Goal: Task Accomplishment & Management: Use online tool/utility

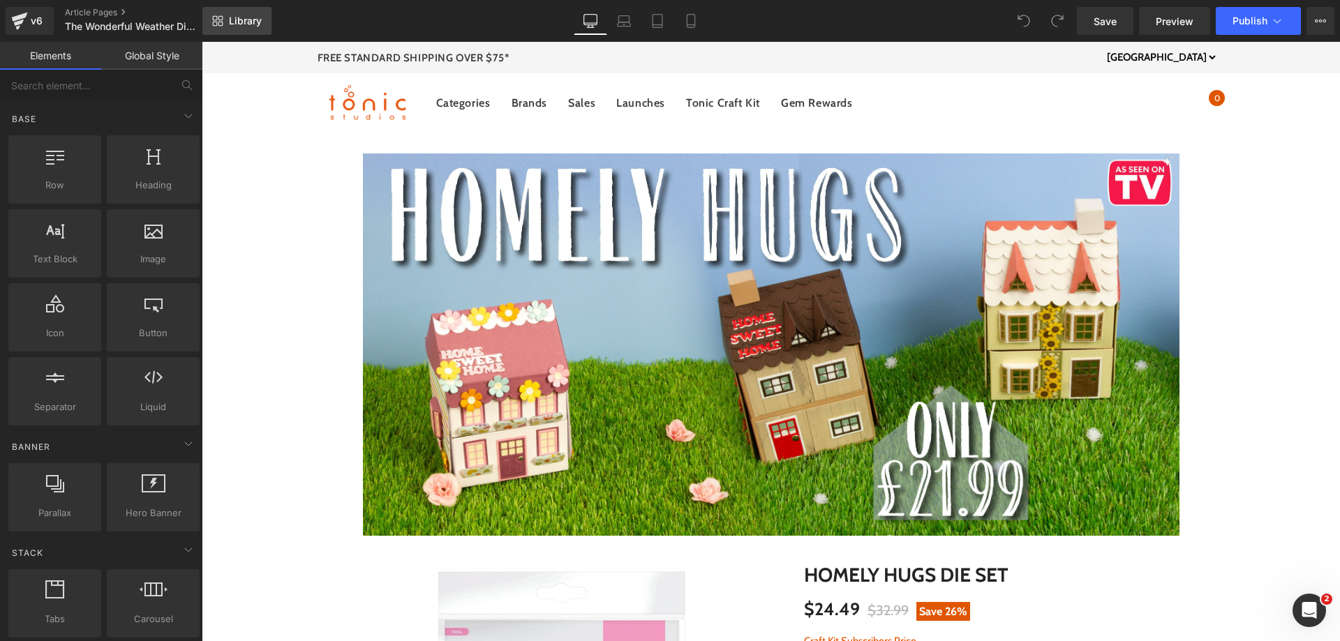
click at [243, 25] on span "Library" at bounding box center [245, 21] width 33 height 13
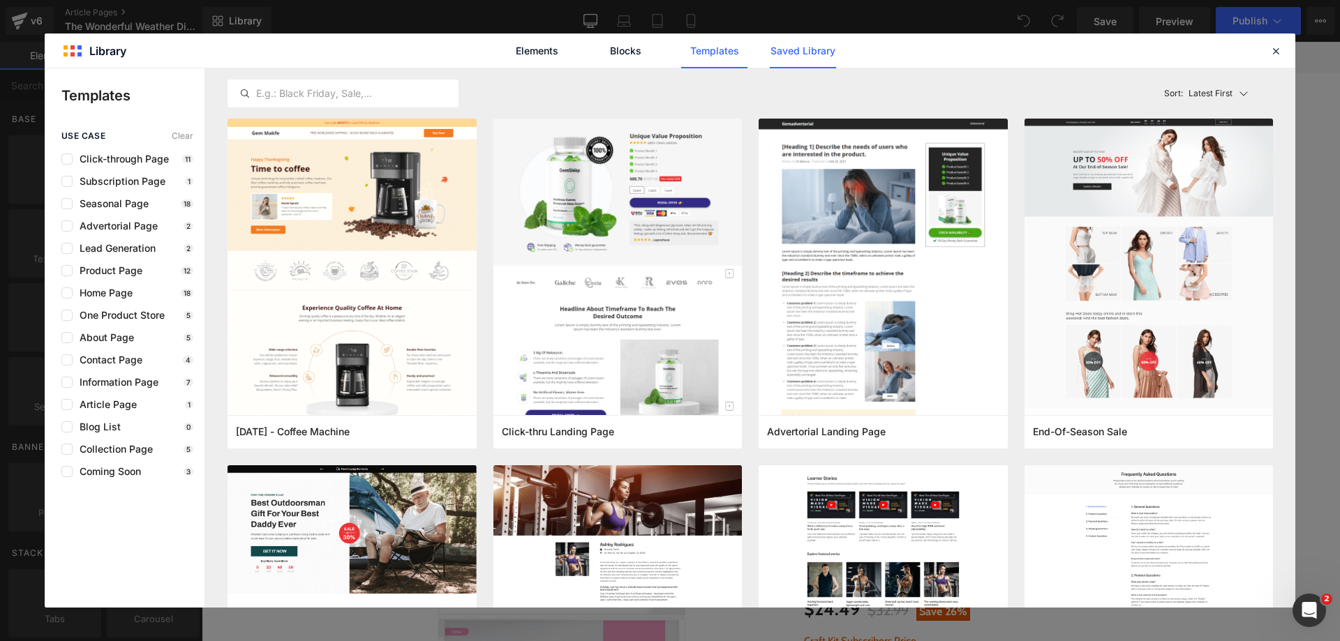
click at [787, 56] on link "Saved Library" at bounding box center [803, 50] width 66 height 35
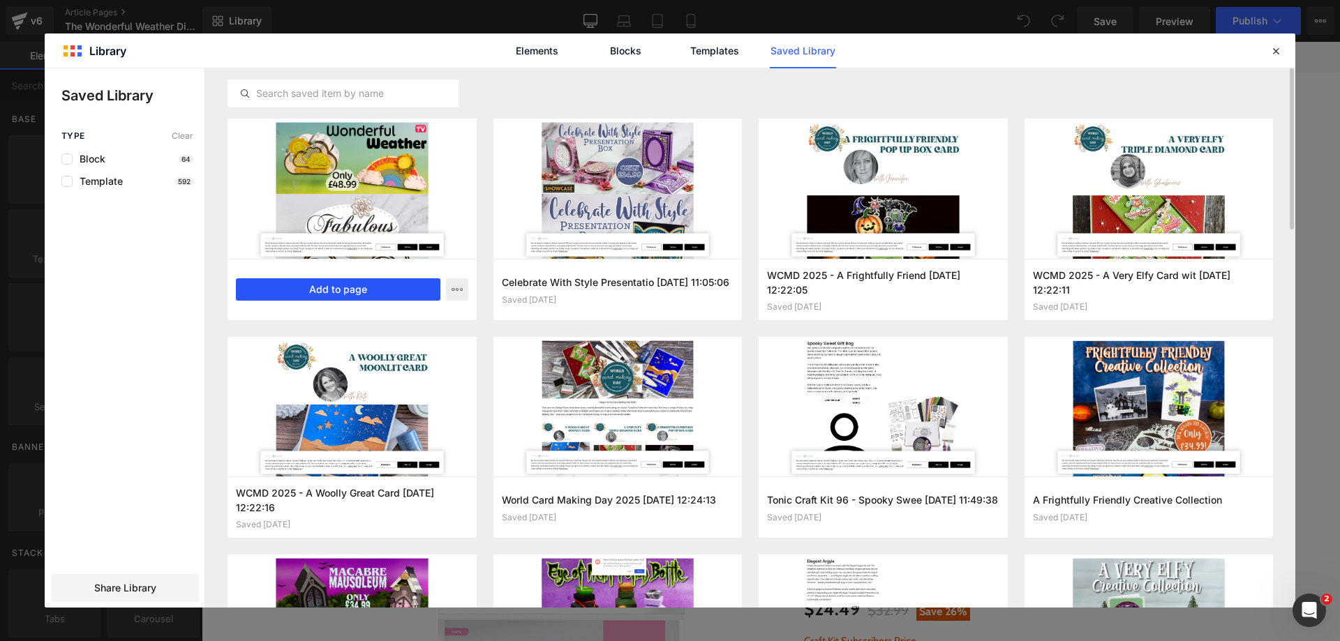
click at [332, 285] on button "Add to page" at bounding box center [338, 289] width 204 height 22
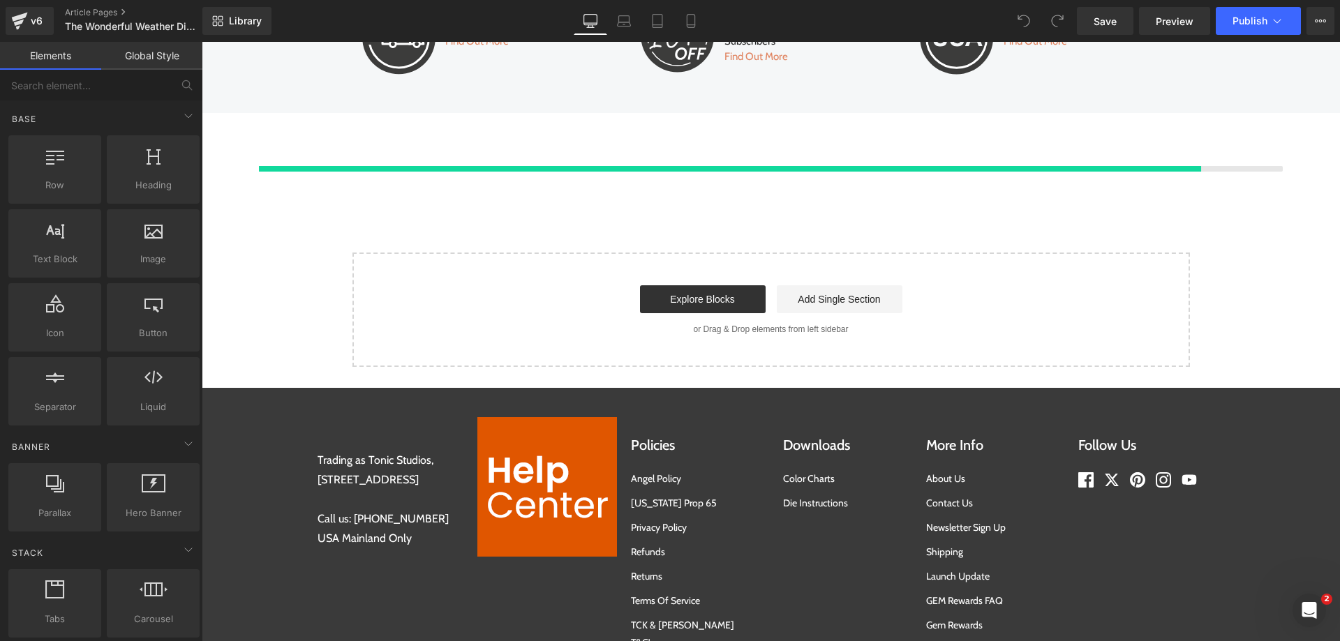
scroll to position [3878, 0]
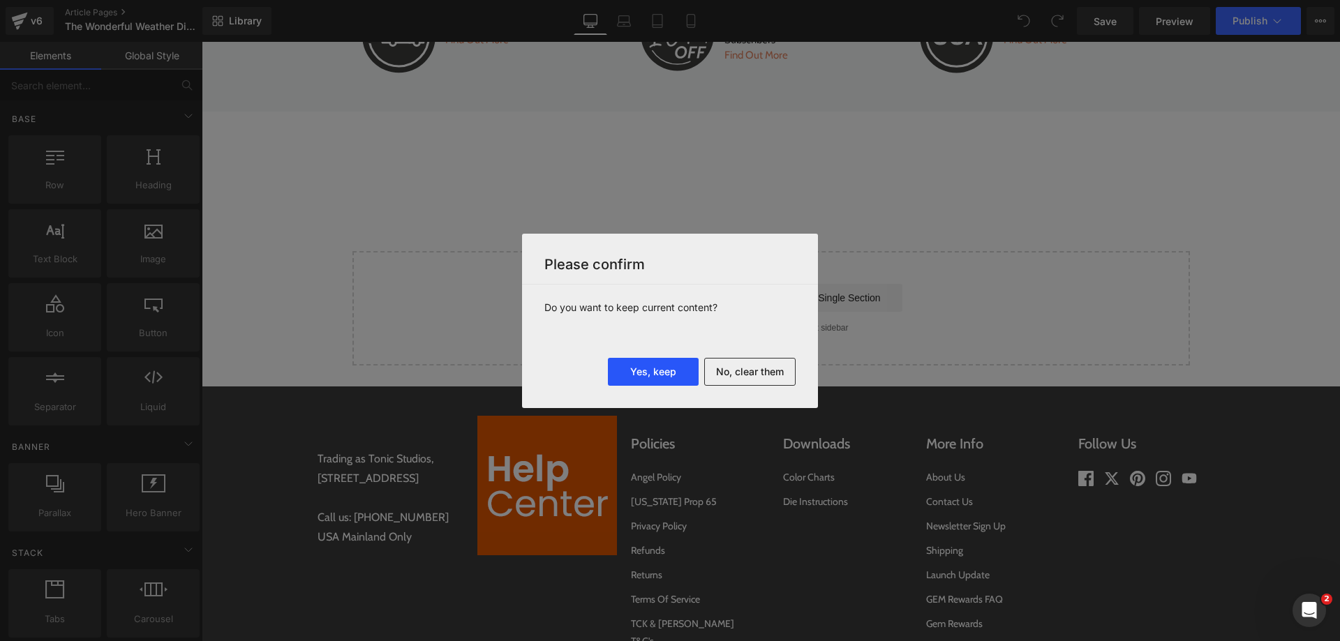
click at [636, 370] on button "Yes, keep" at bounding box center [653, 372] width 91 height 28
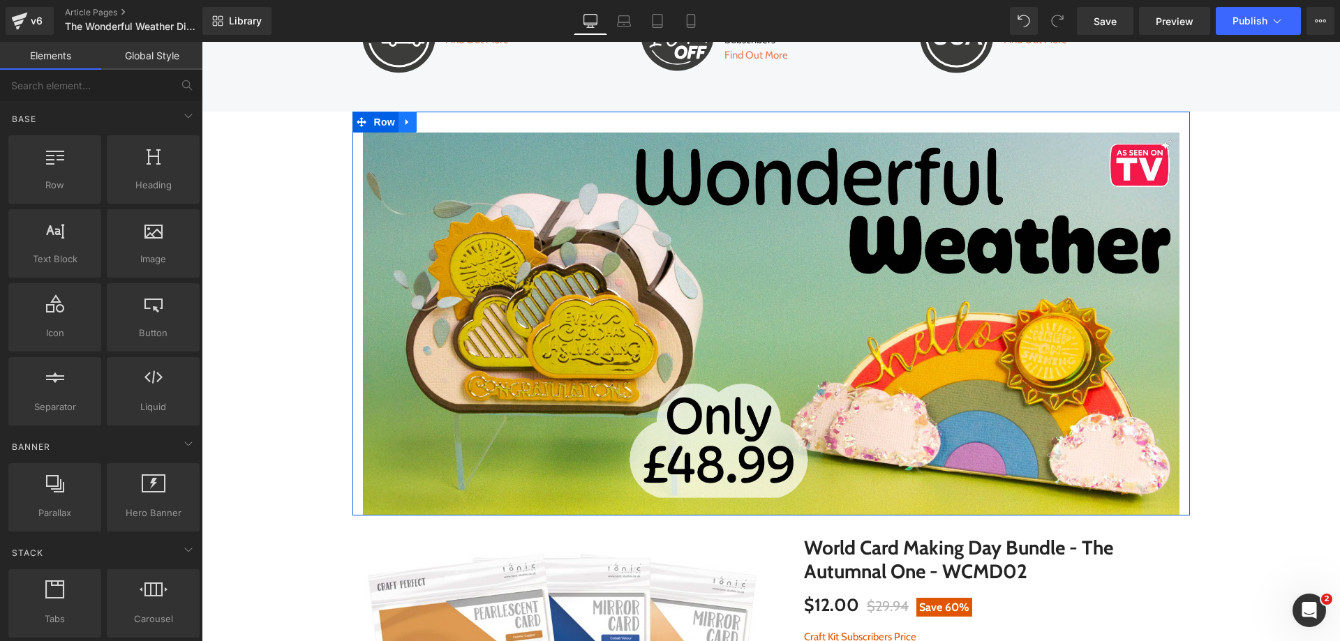
click at [405, 124] on icon at bounding box center [406, 122] width 3 height 6
click at [439, 124] on icon at bounding box center [444, 122] width 10 height 10
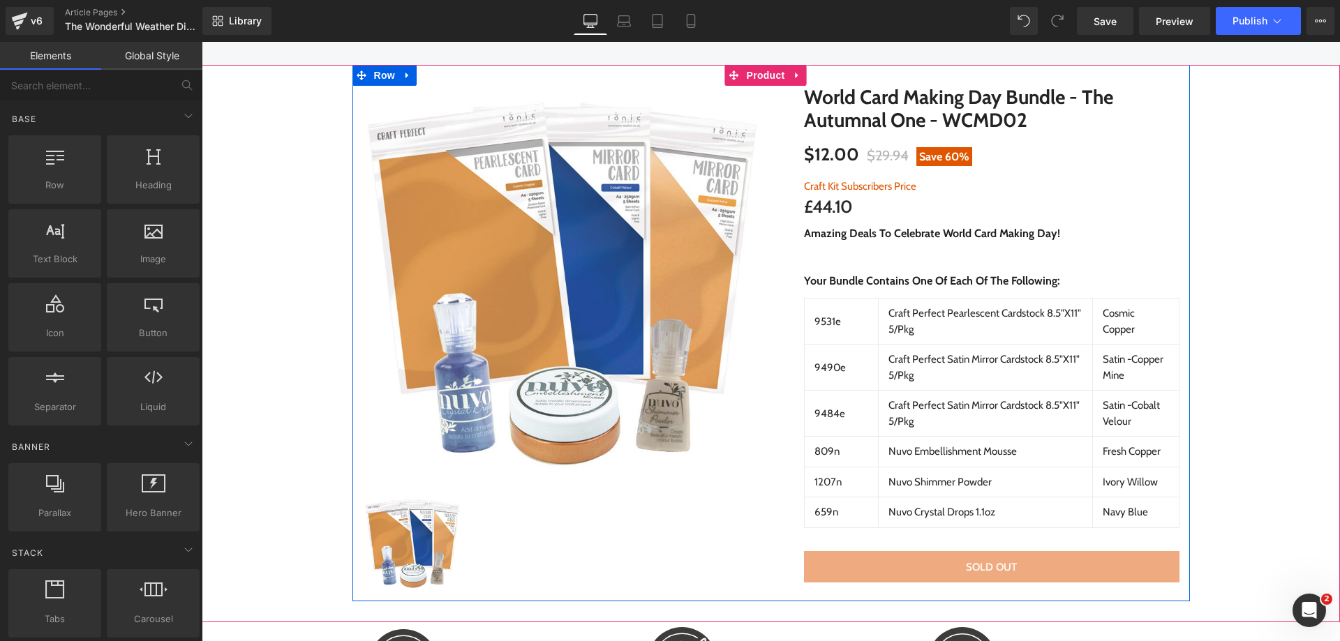
scroll to position [3831, 0]
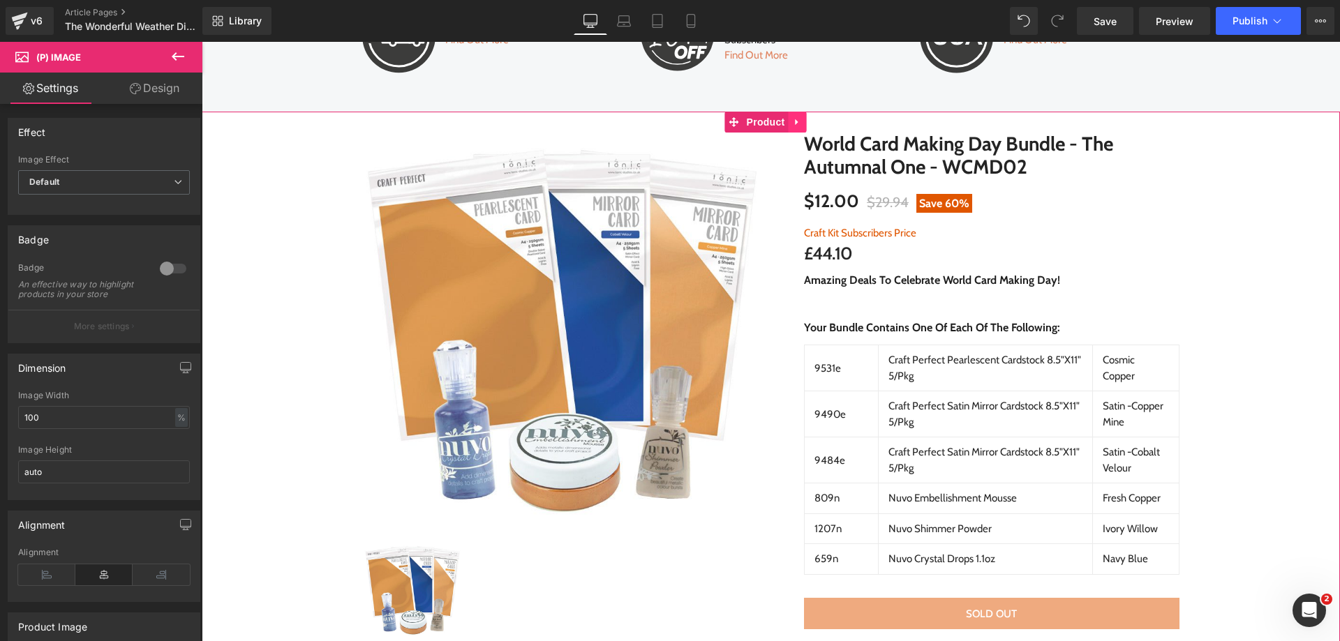
click at [796, 119] on icon at bounding box center [798, 122] width 10 height 10
click at [805, 121] on icon at bounding box center [807, 122] width 10 height 10
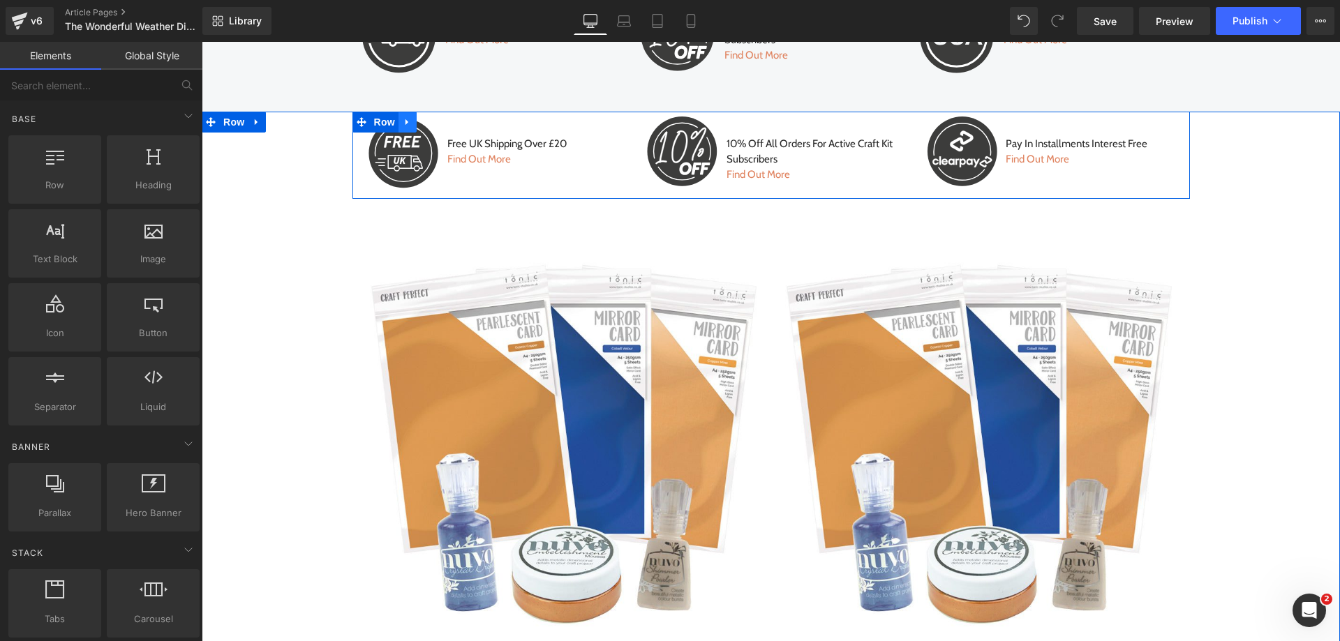
click at [405, 121] on icon at bounding box center [406, 122] width 3 height 6
click at [439, 124] on icon at bounding box center [444, 122] width 10 height 10
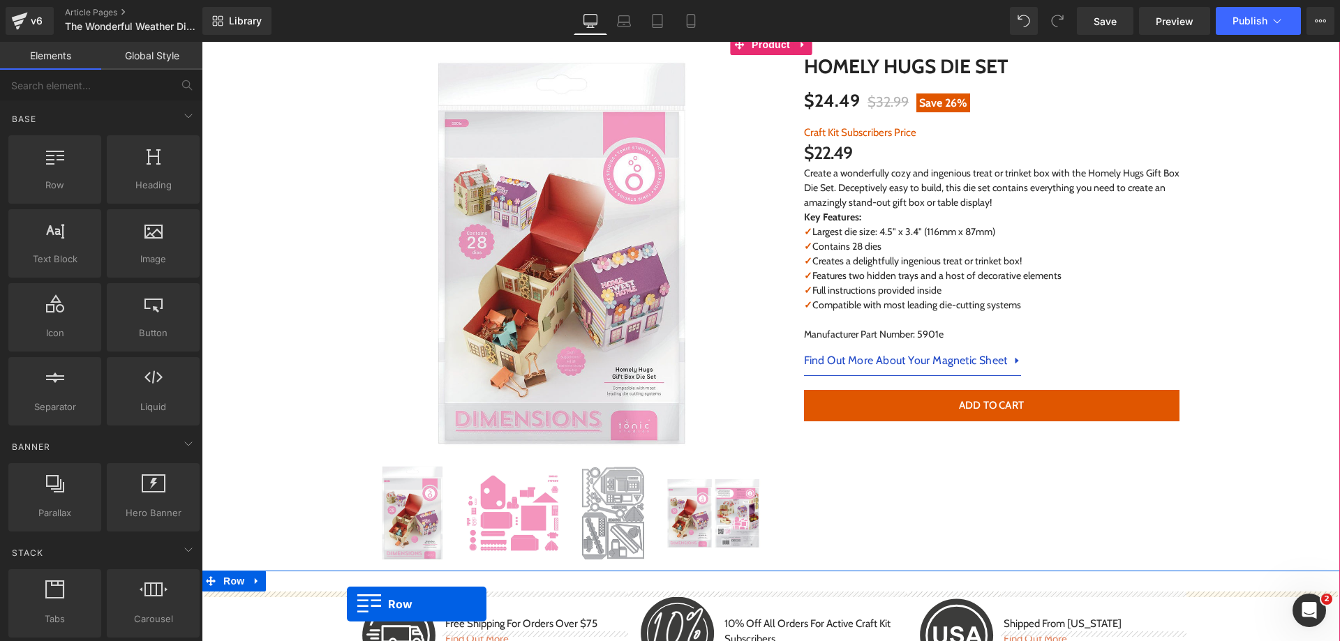
scroll to position [579, 0]
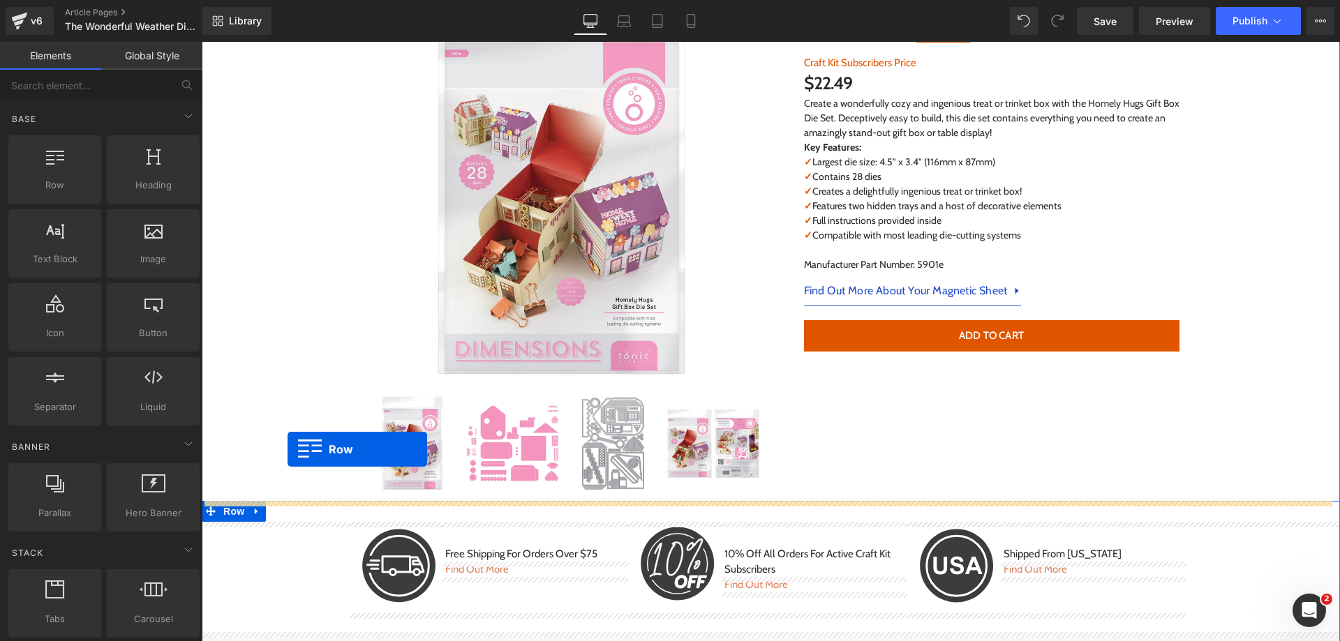
drag, startPoint x: 231, startPoint y: 141, endPoint x: 287, endPoint y: 450, distance: 314.2
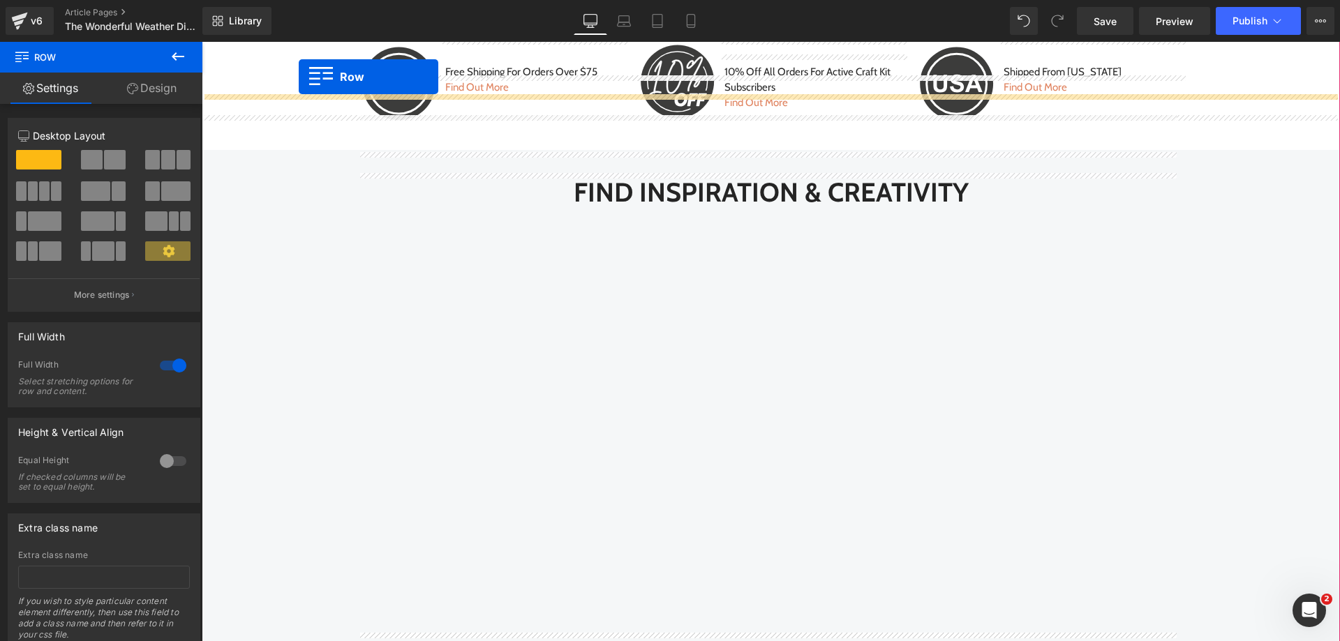
scroll to position [991, 0]
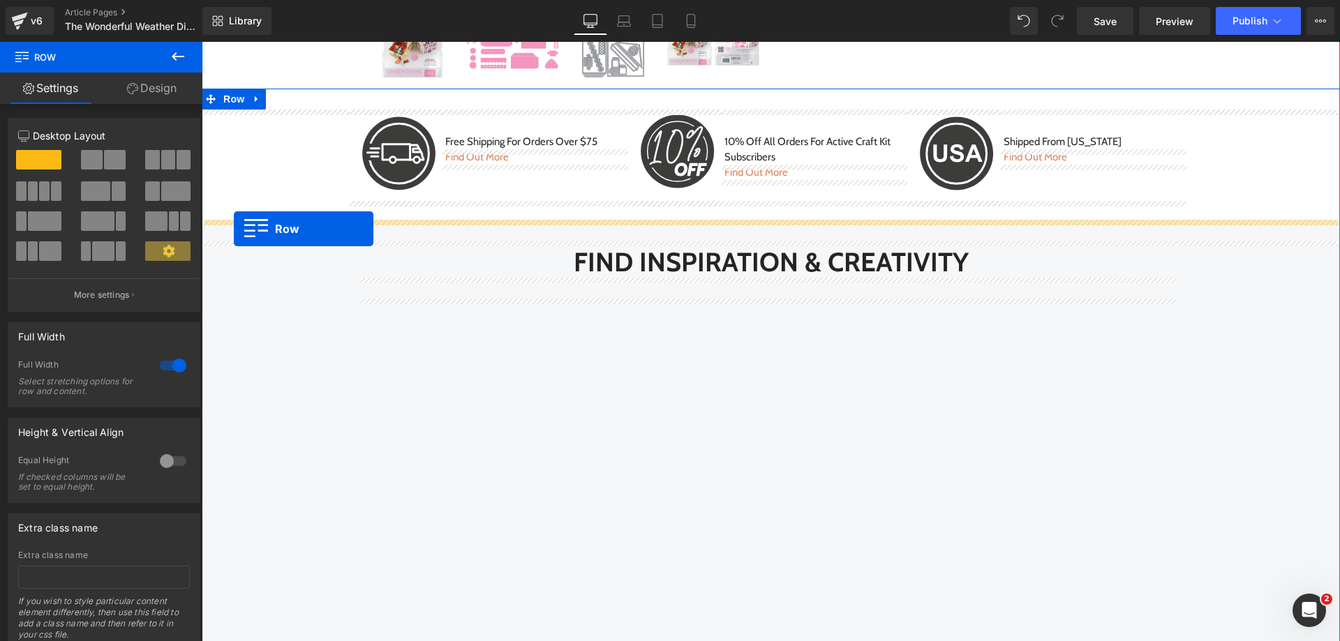
drag, startPoint x: 219, startPoint y: 132, endPoint x: 234, endPoint y: 229, distance: 98.1
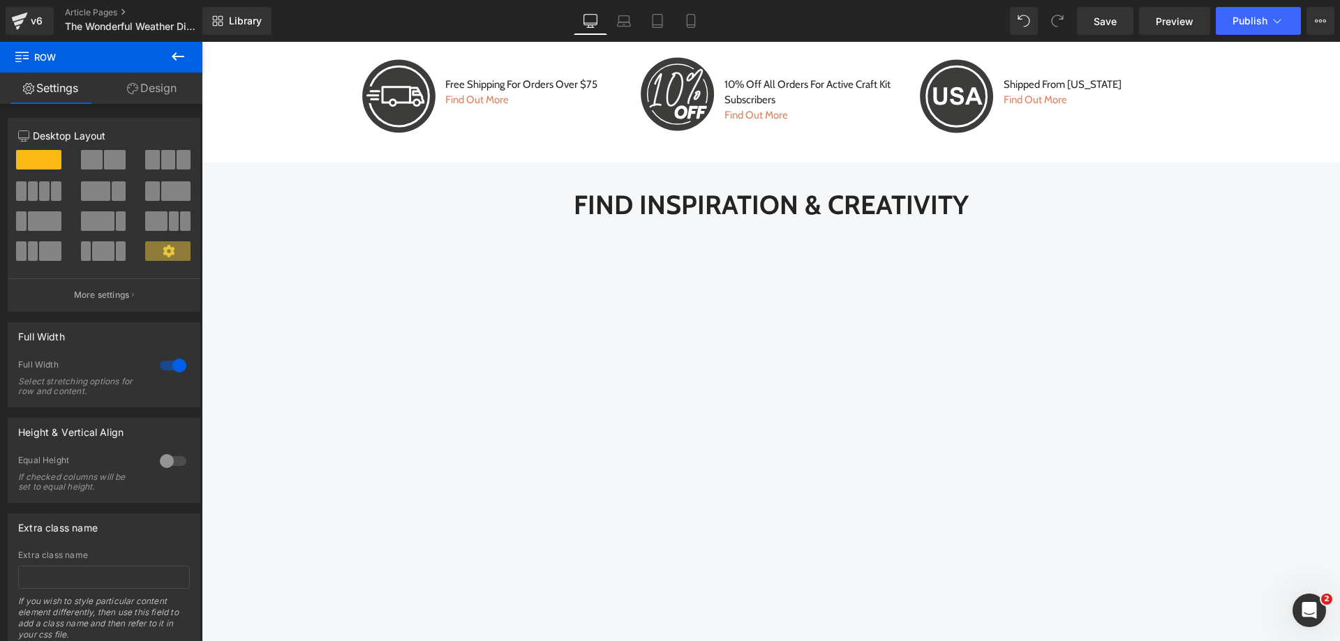
scroll to position [1058, 0]
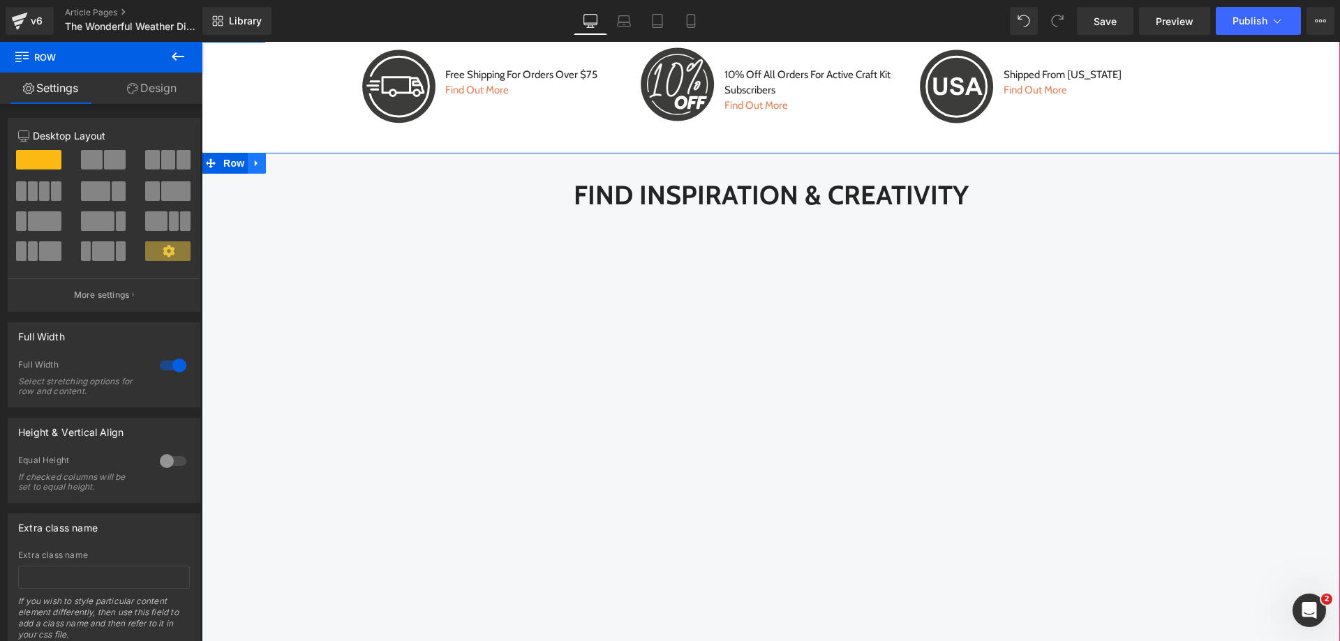
click at [252, 163] on icon at bounding box center [257, 163] width 10 height 10
click at [288, 165] on icon at bounding box center [293, 163] width 10 height 10
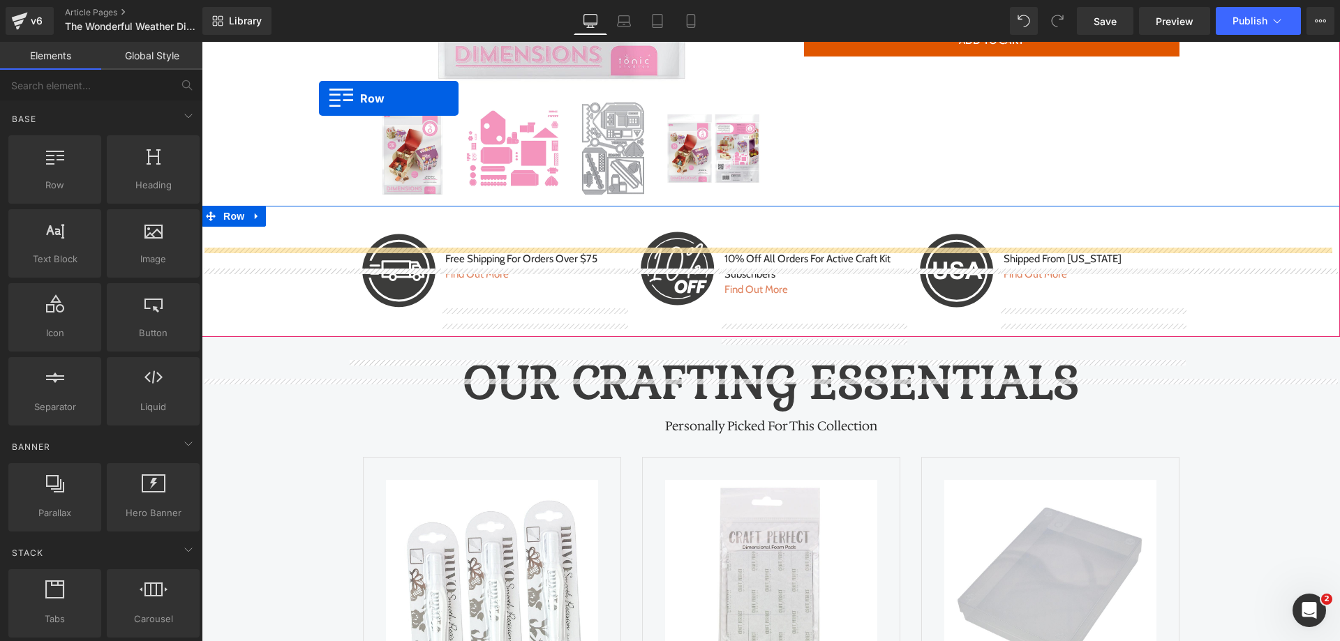
scroll to position [832, 0]
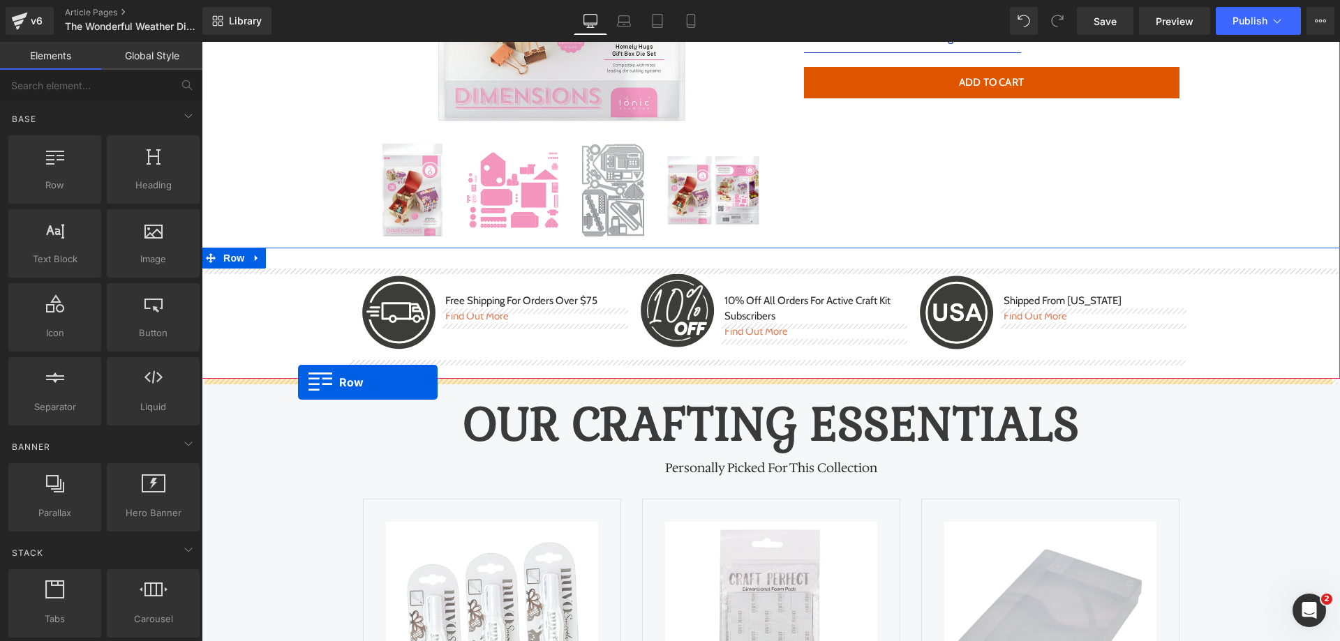
drag, startPoint x: 232, startPoint y: 200, endPoint x: 300, endPoint y: 381, distance: 193.0
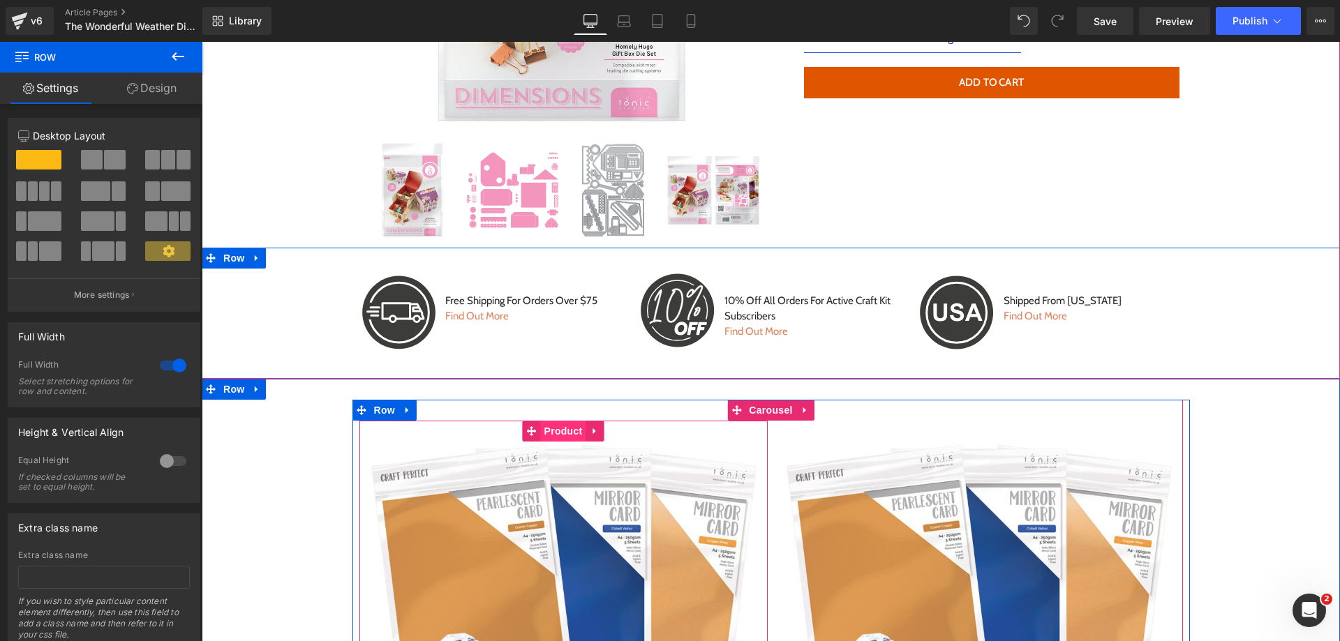
click at [542, 430] on span "Product" at bounding box center [563, 431] width 45 height 21
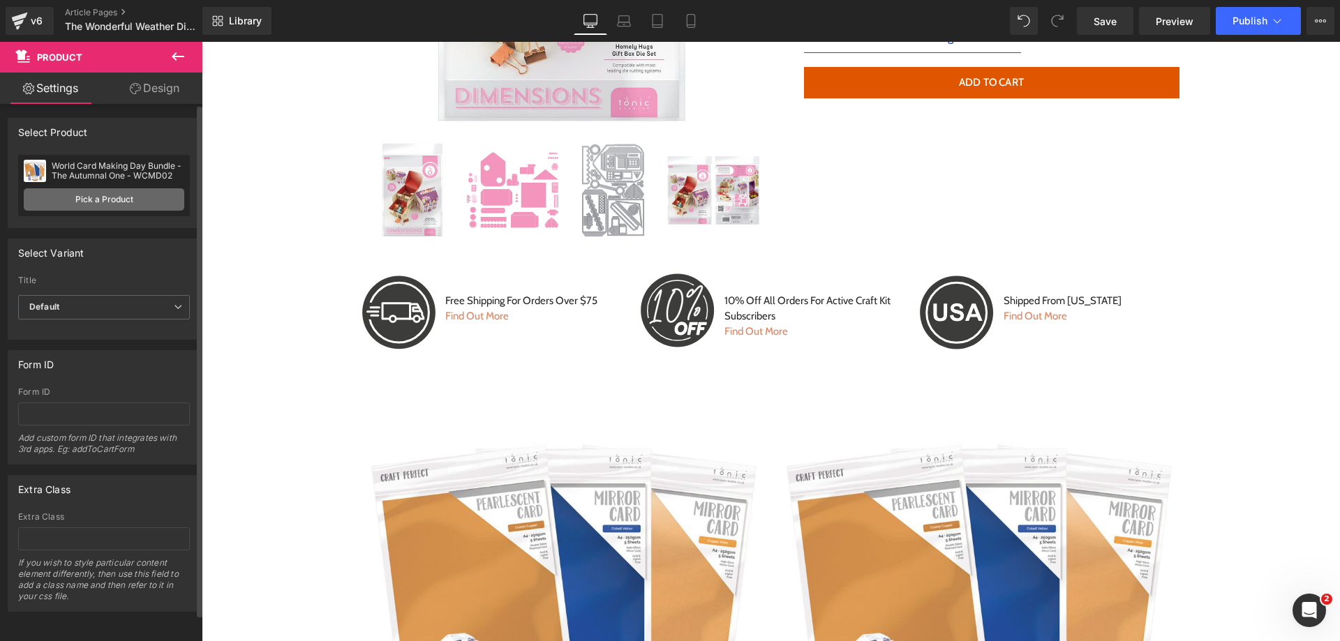
click at [110, 203] on link "Pick a Product" at bounding box center [104, 199] width 161 height 22
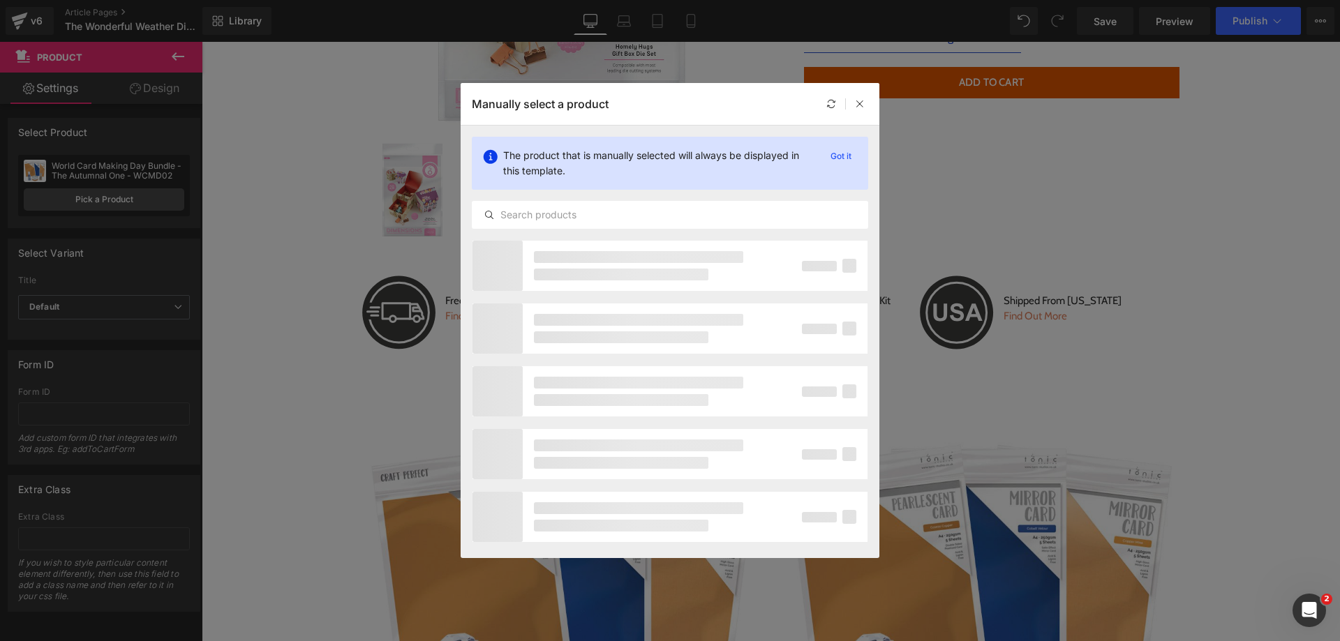
click at [582, 229] on div "The product that is manually selected will always be displayed in this template…" at bounding box center [670, 183] width 419 height 114
click at [580, 216] on input "text" at bounding box center [669, 215] width 395 height 17
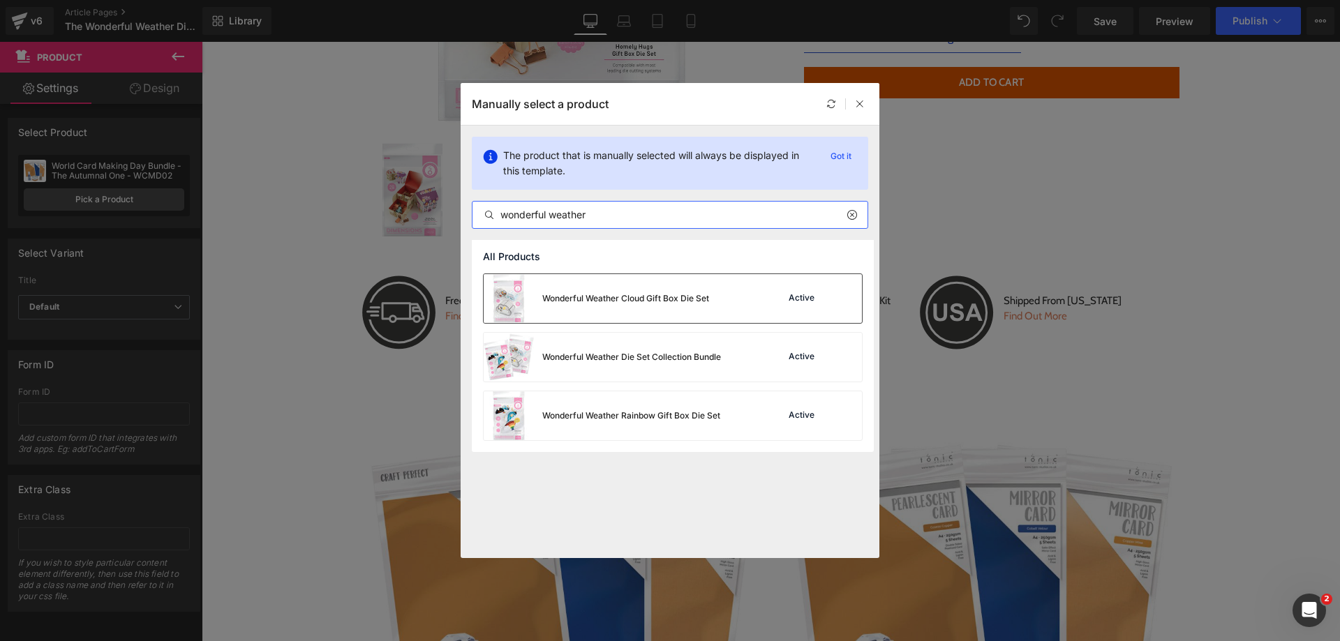
type input "wonderful weather"
click at [676, 295] on div "Wonderful Weather Cloud Gift Box Die Set" at bounding box center [625, 298] width 167 height 13
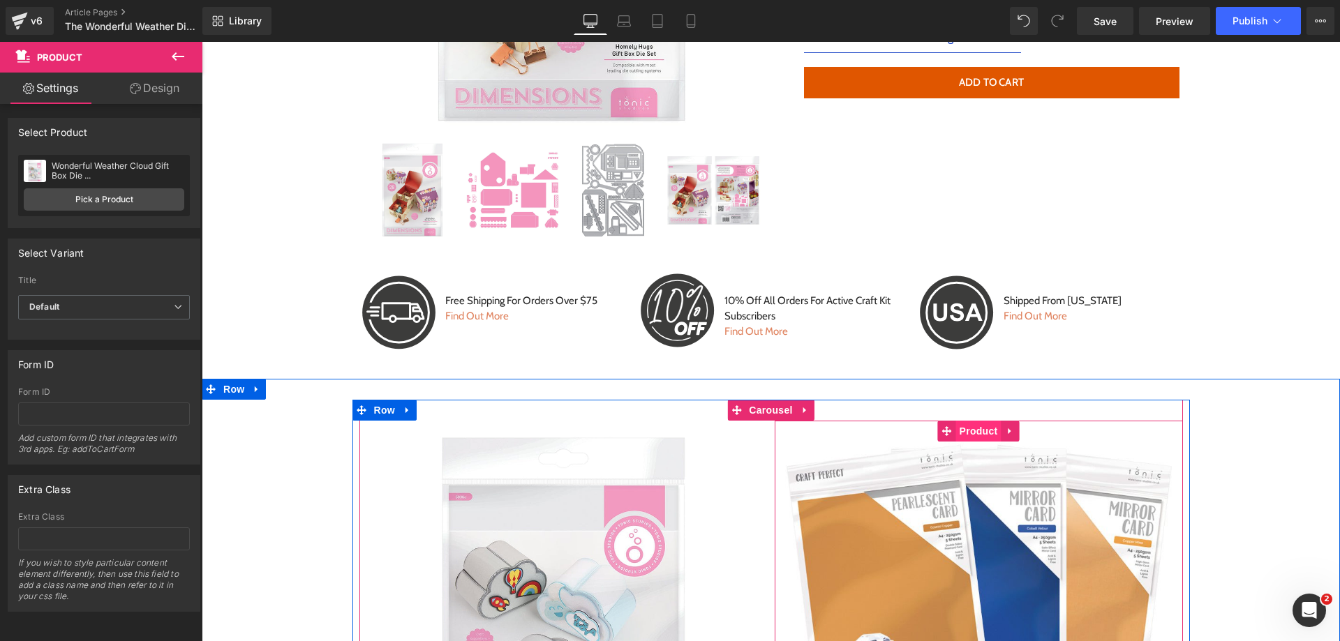
click at [969, 432] on span "Product" at bounding box center [978, 431] width 45 height 21
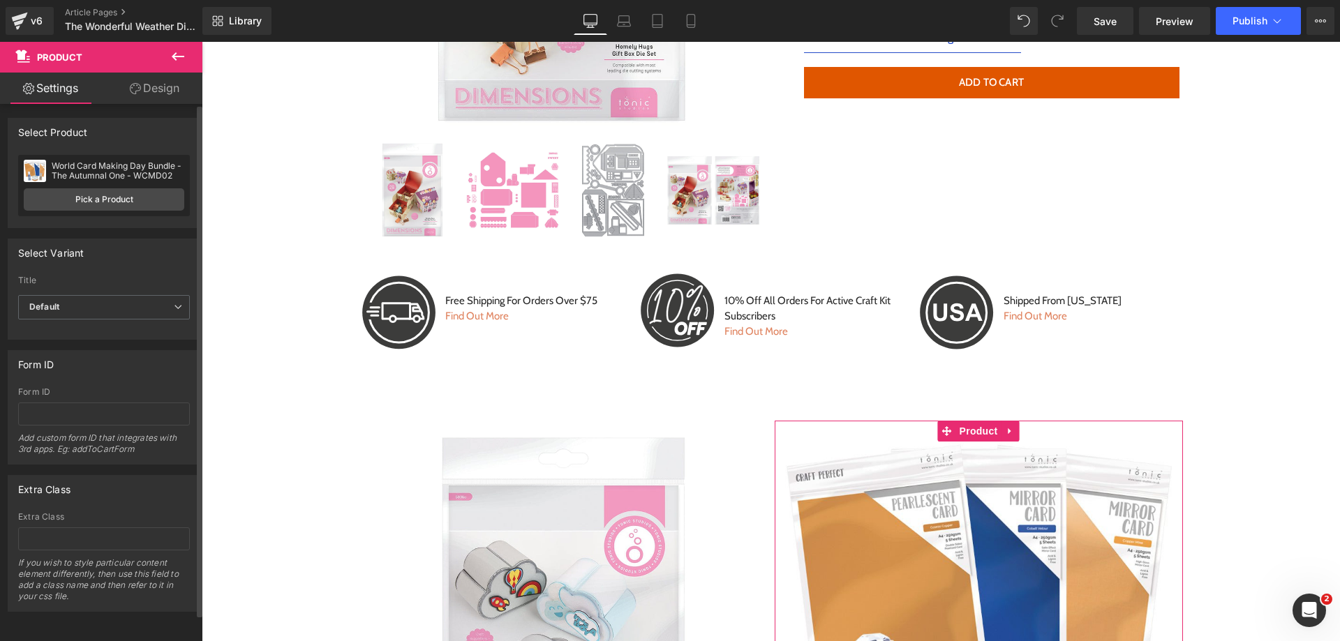
click at [56, 214] on div "World Card Making Day Bundle - The Autumnal One - WCMD02 Fabulous Fabrics 8 Pic…" at bounding box center [104, 185] width 172 height 61
click at [63, 203] on link "Pick a Product" at bounding box center [104, 199] width 161 height 22
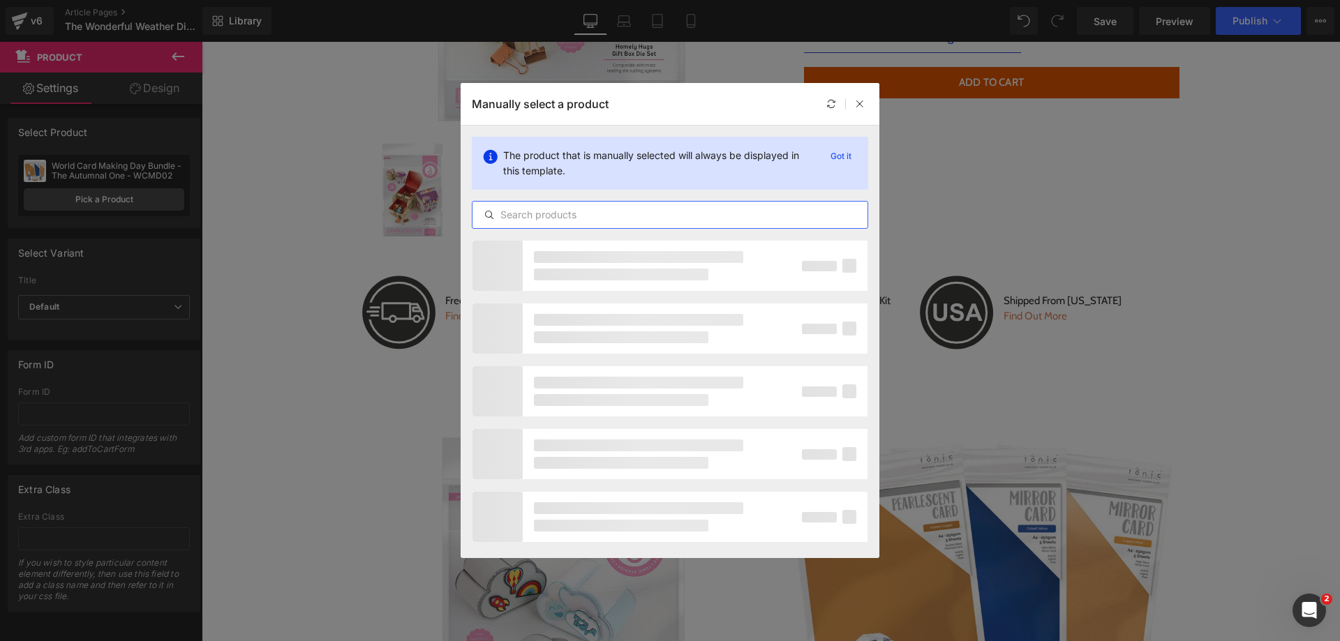
click at [516, 216] on input "text" at bounding box center [669, 215] width 395 height 17
type input "wonderful weather"
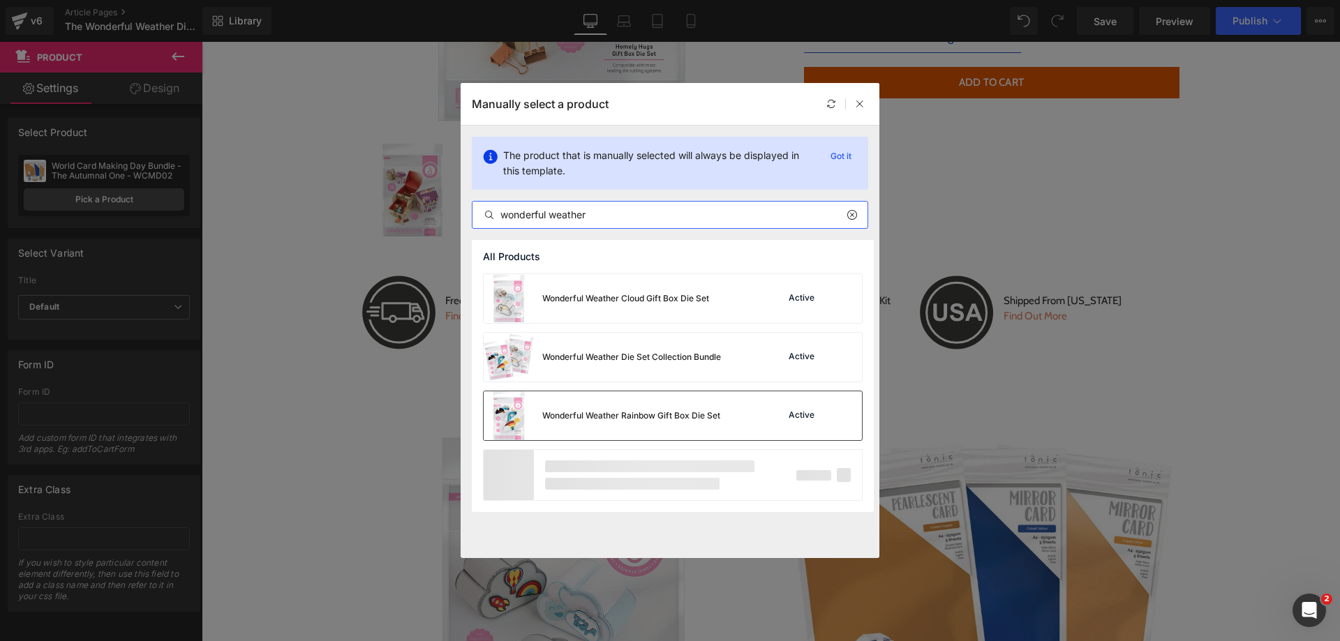
click at [561, 417] on div "Wonderful Weather Rainbow Gift Box Die Set" at bounding box center [631, 416] width 178 height 13
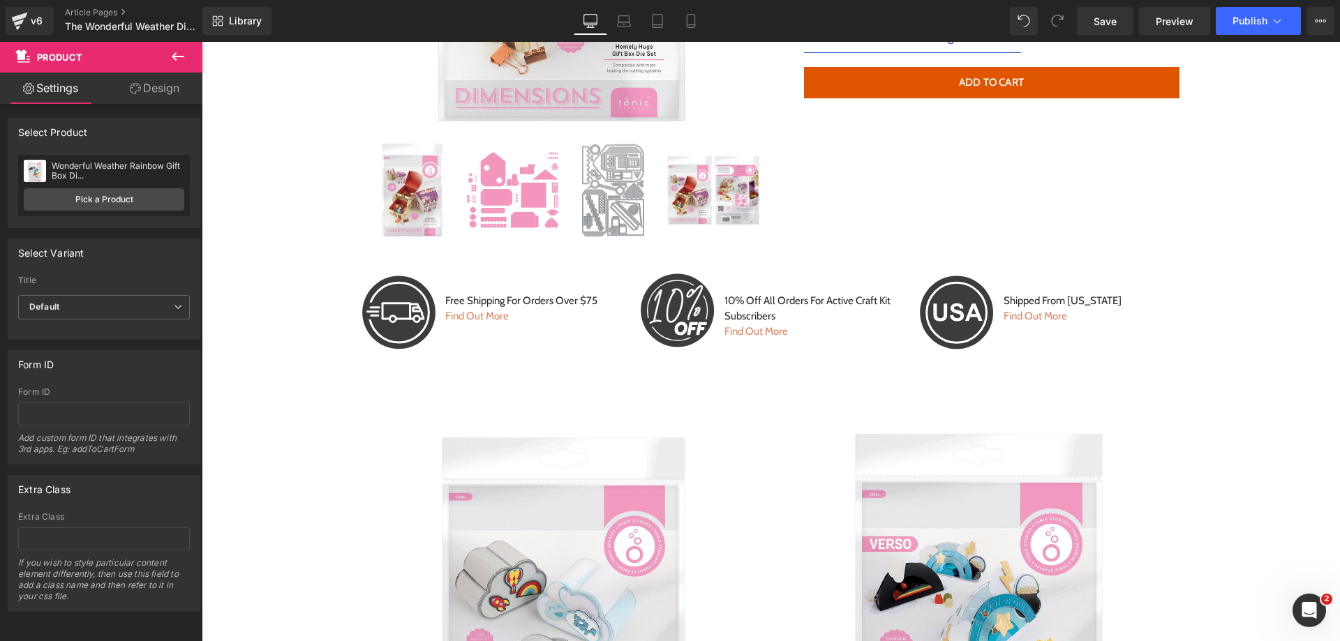
scroll to position [308, 0]
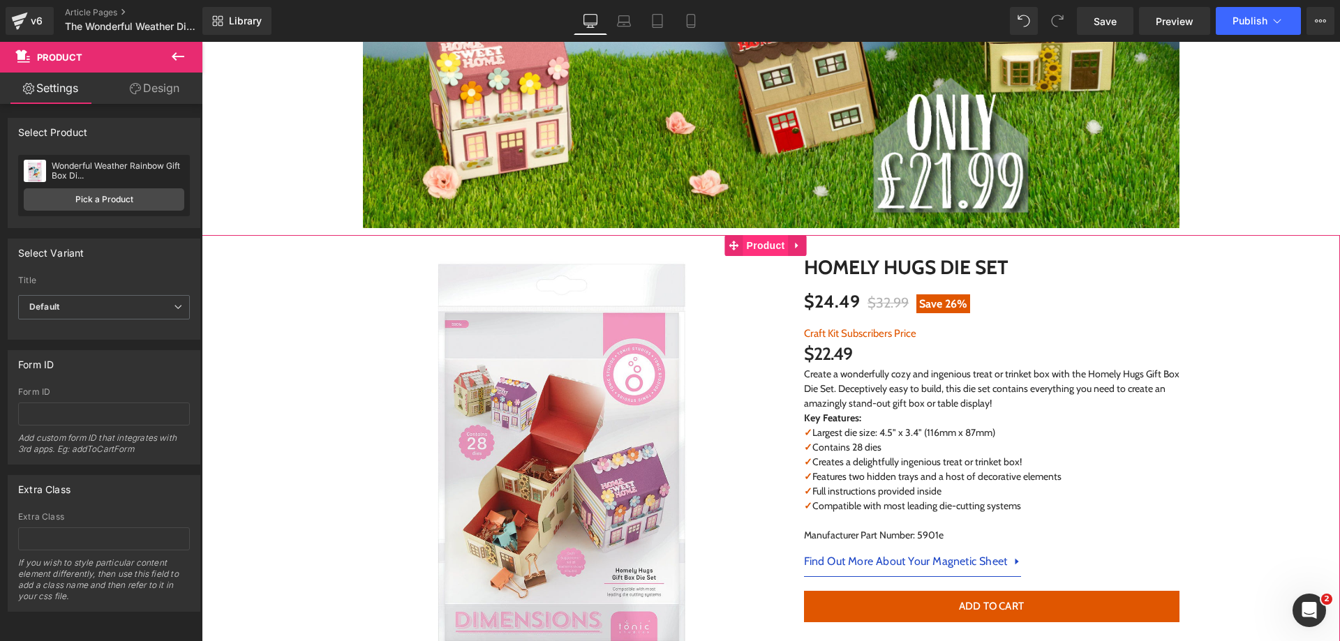
click at [745, 248] on span "Product" at bounding box center [765, 245] width 45 height 21
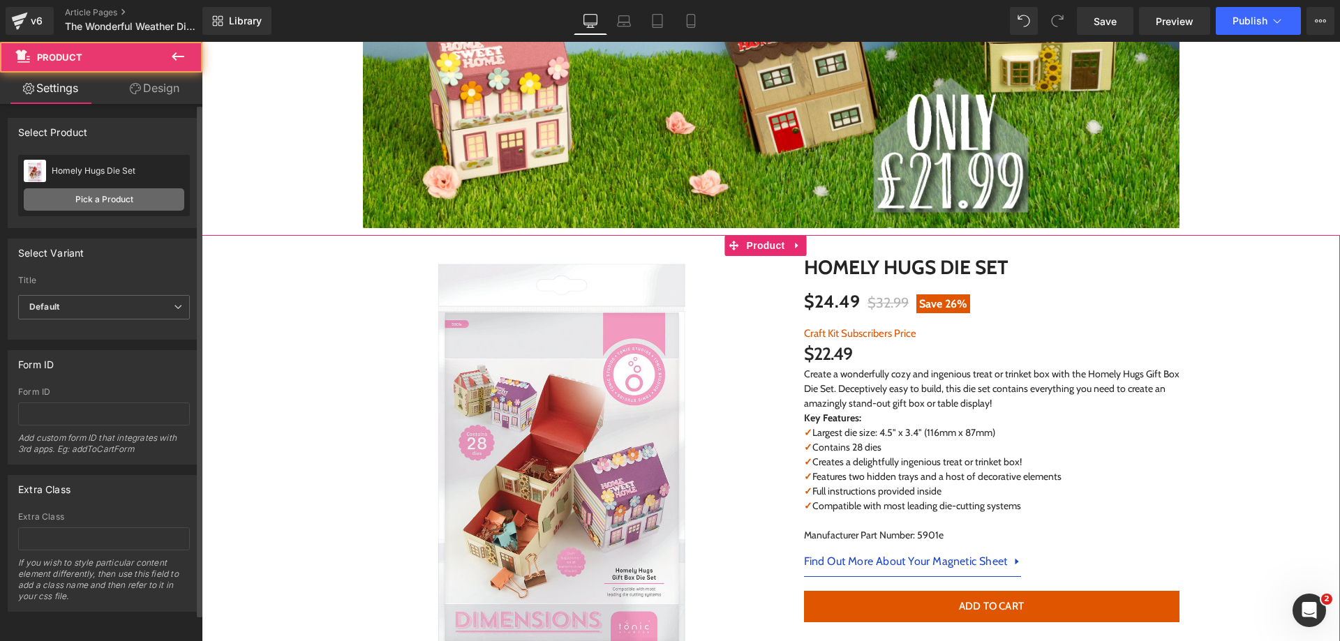
click at [94, 197] on link "Pick a Product" at bounding box center [104, 199] width 161 height 22
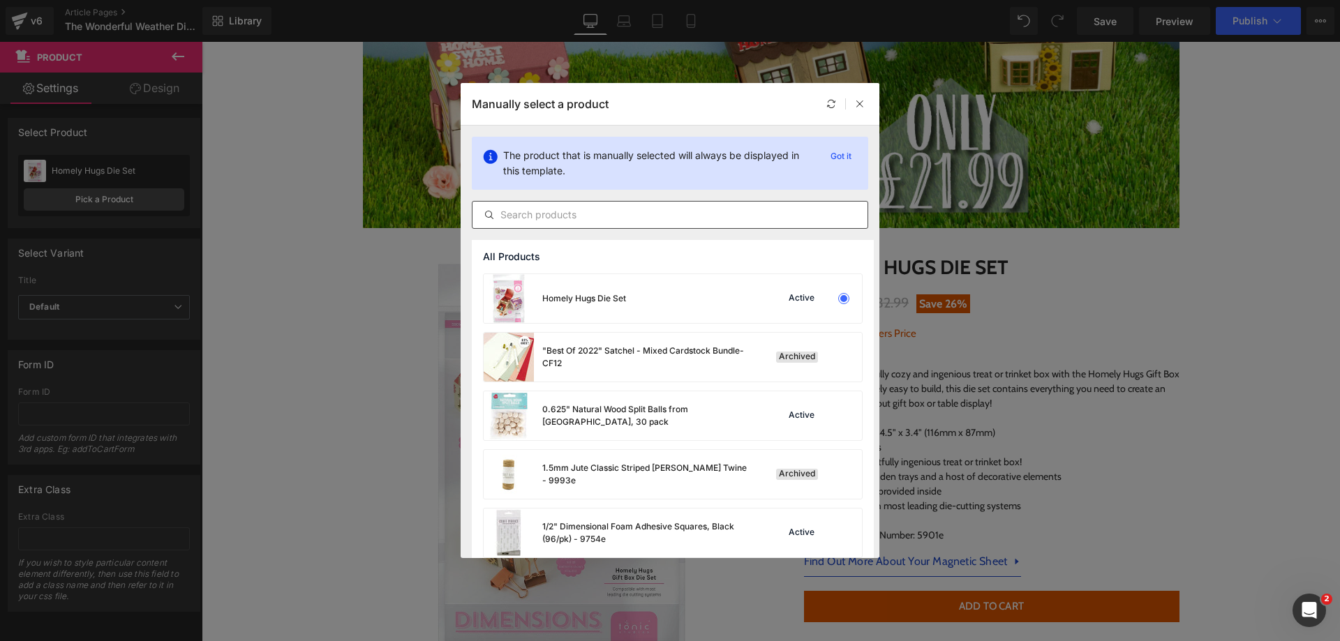
click at [610, 208] on input "text" at bounding box center [669, 215] width 395 height 17
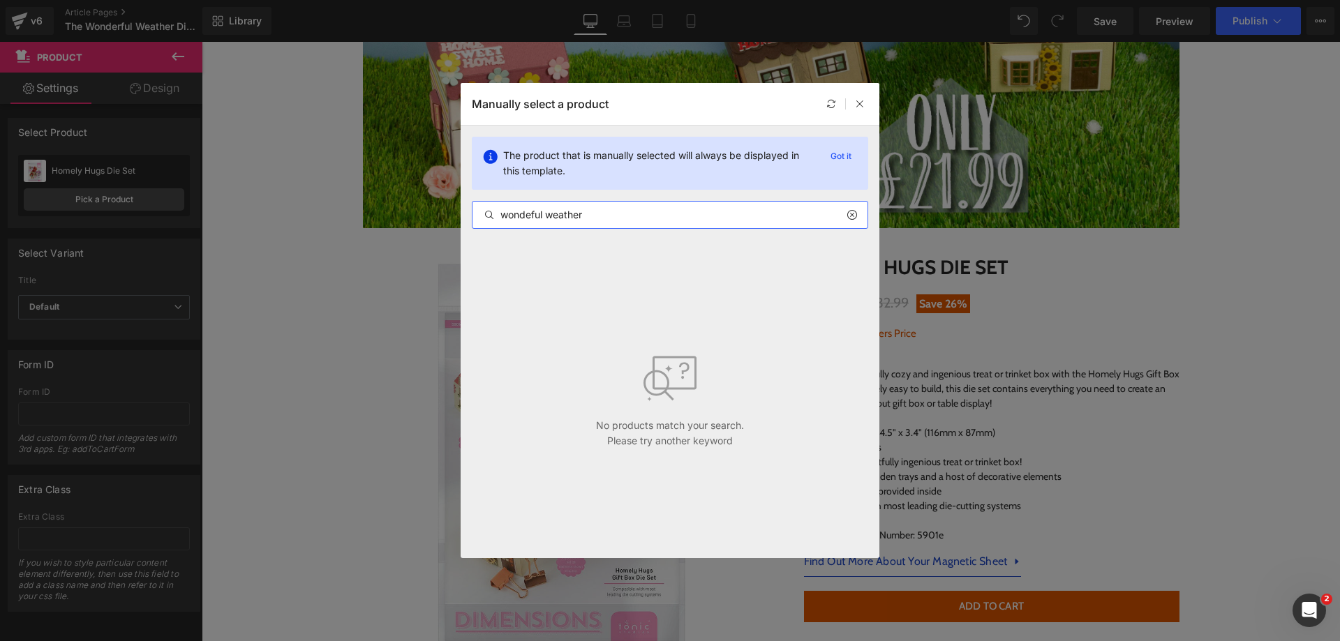
click at [528, 216] on input "wondeful weather" at bounding box center [669, 215] width 395 height 17
type input "wonderful weather"
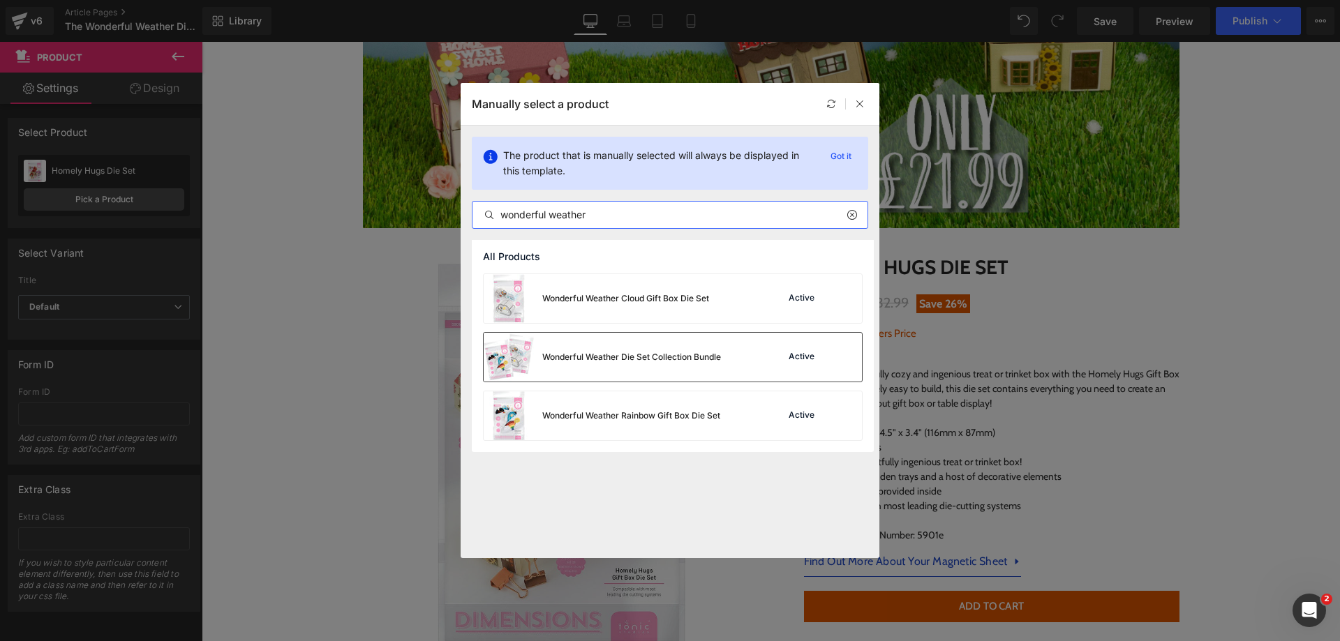
click at [609, 374] on div "Wonderful Weather Die Set Collection Bundle" at bounding box center [602, 357] width 237 height 49
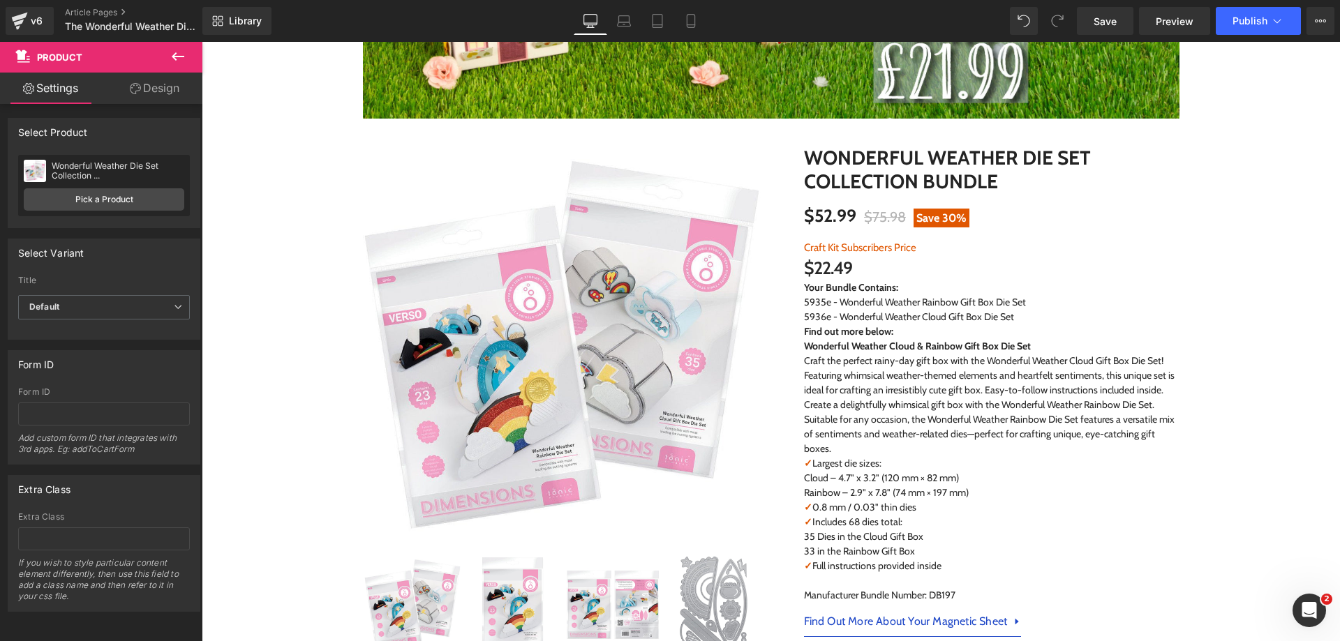
scroll to position [432, 0]
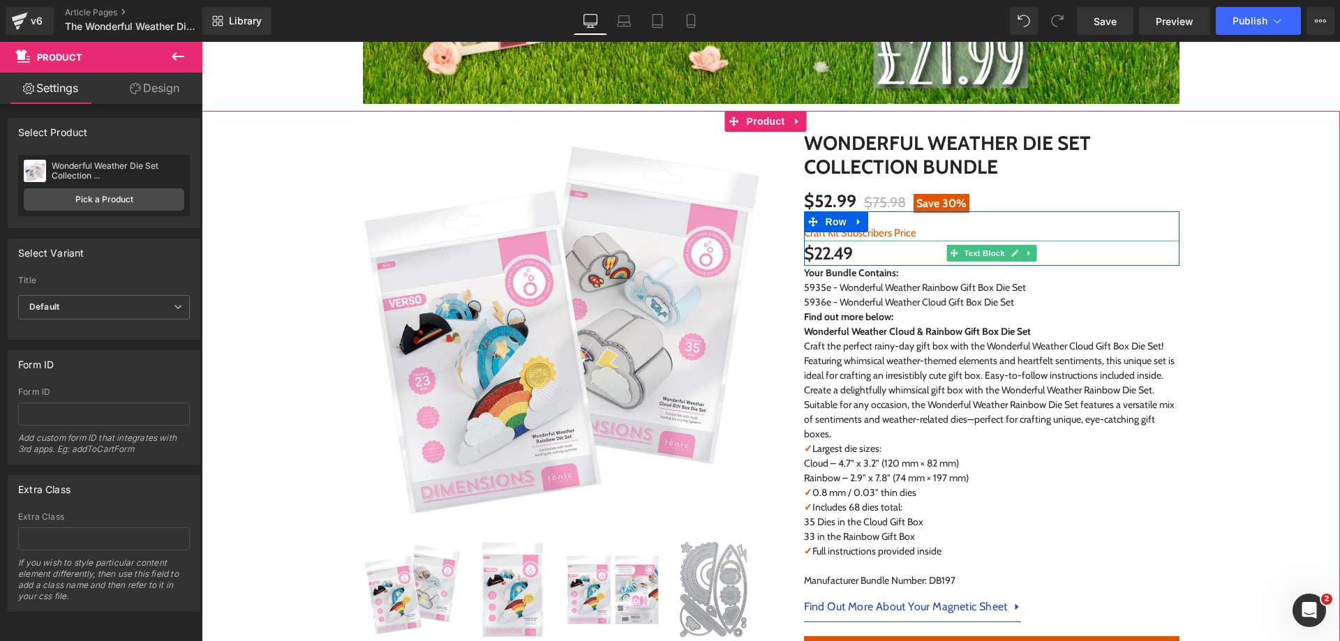
click at [818, 247] on p "$22.49" at bounding box center [991, 254] width 375 height 26
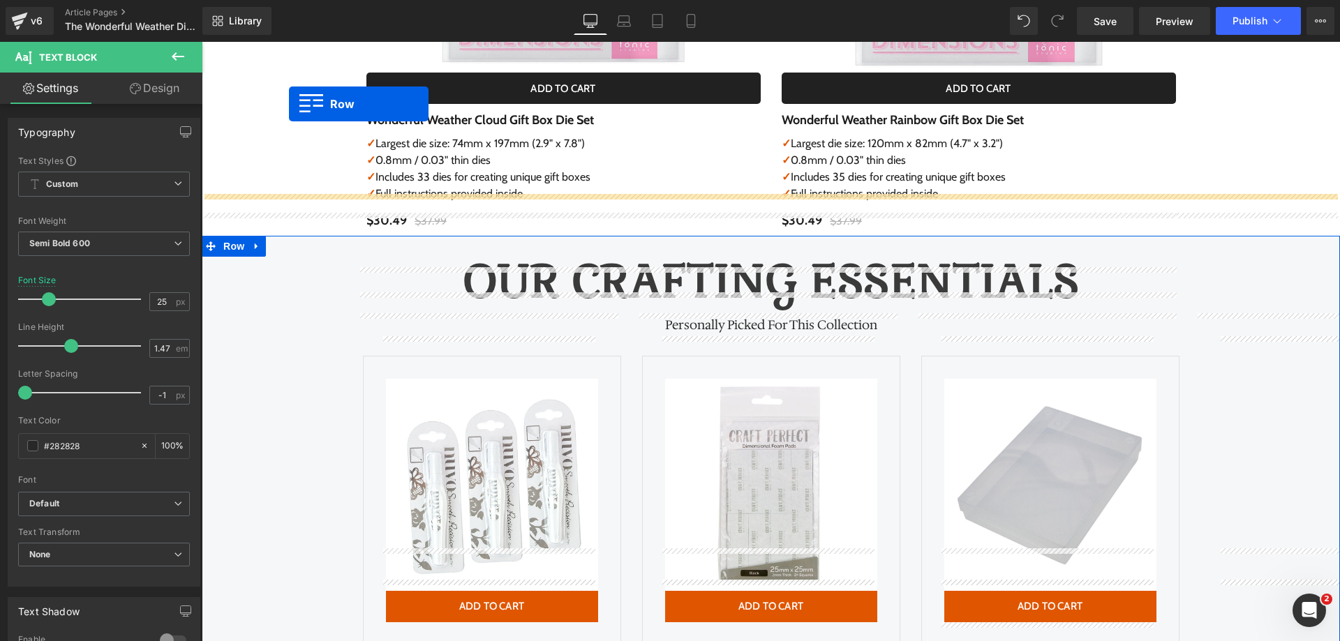
scroll to position [1532, 0]
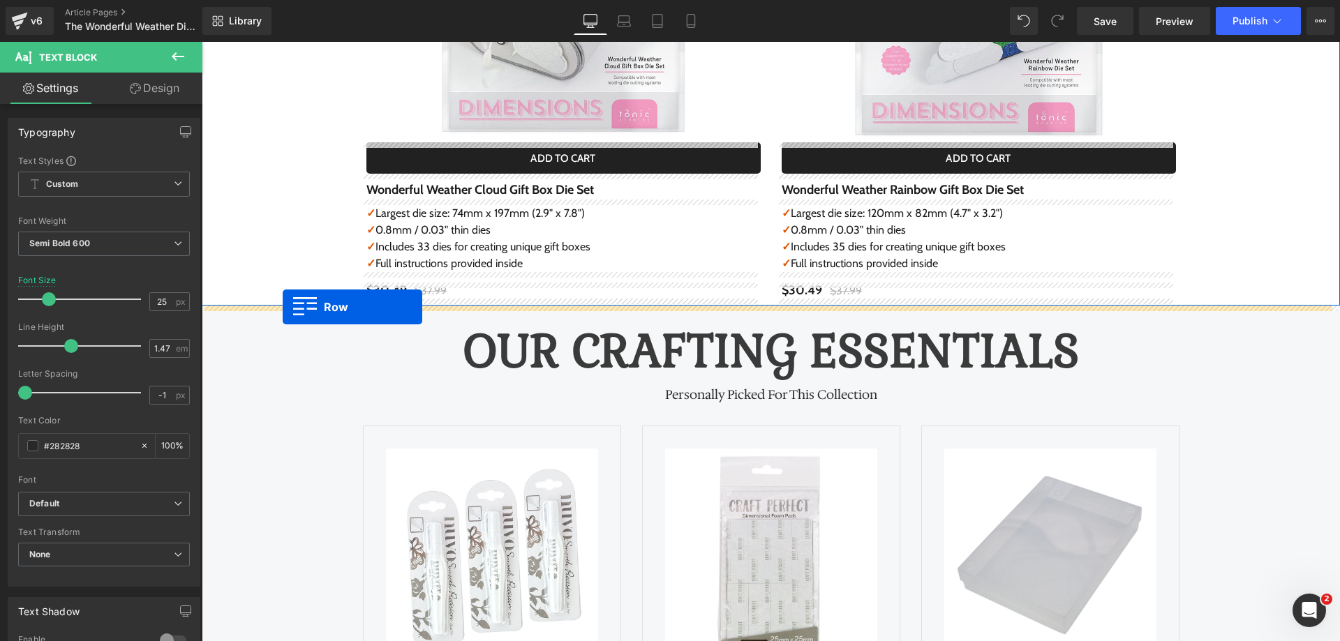
drag, startPoint x: 355, startPoint y: 281, endPoint x: 283, endPoint y: 307, distance: 75.7
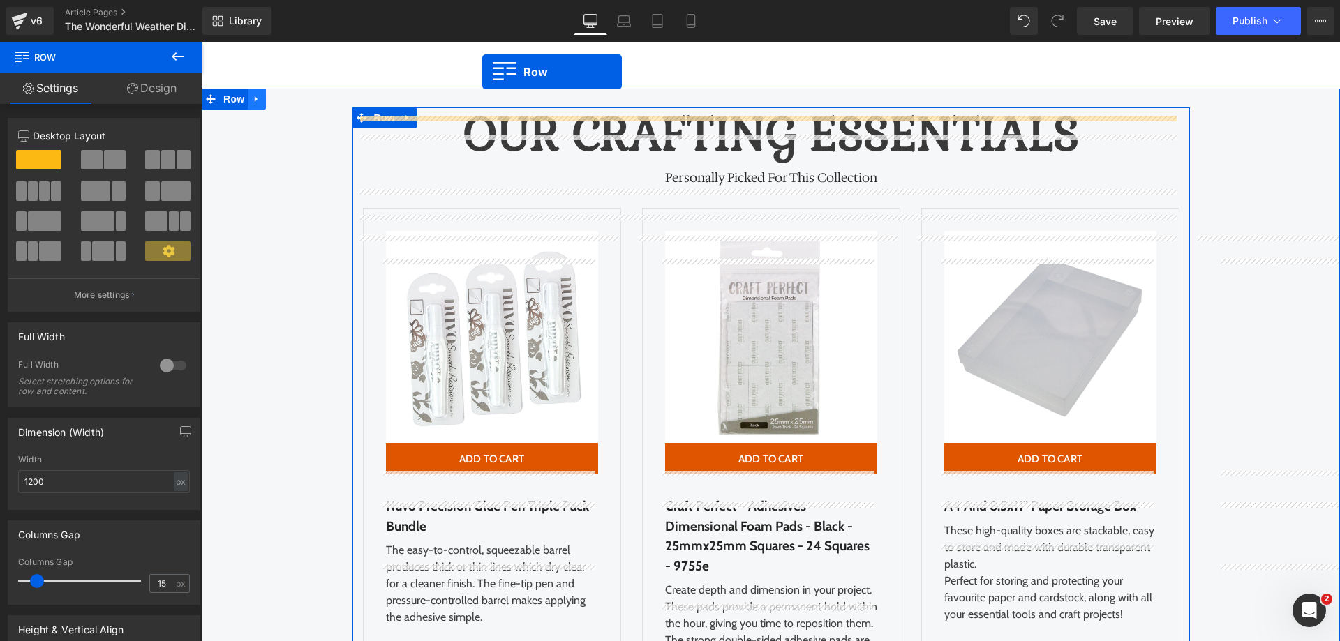
scroll to position [2216, 0]
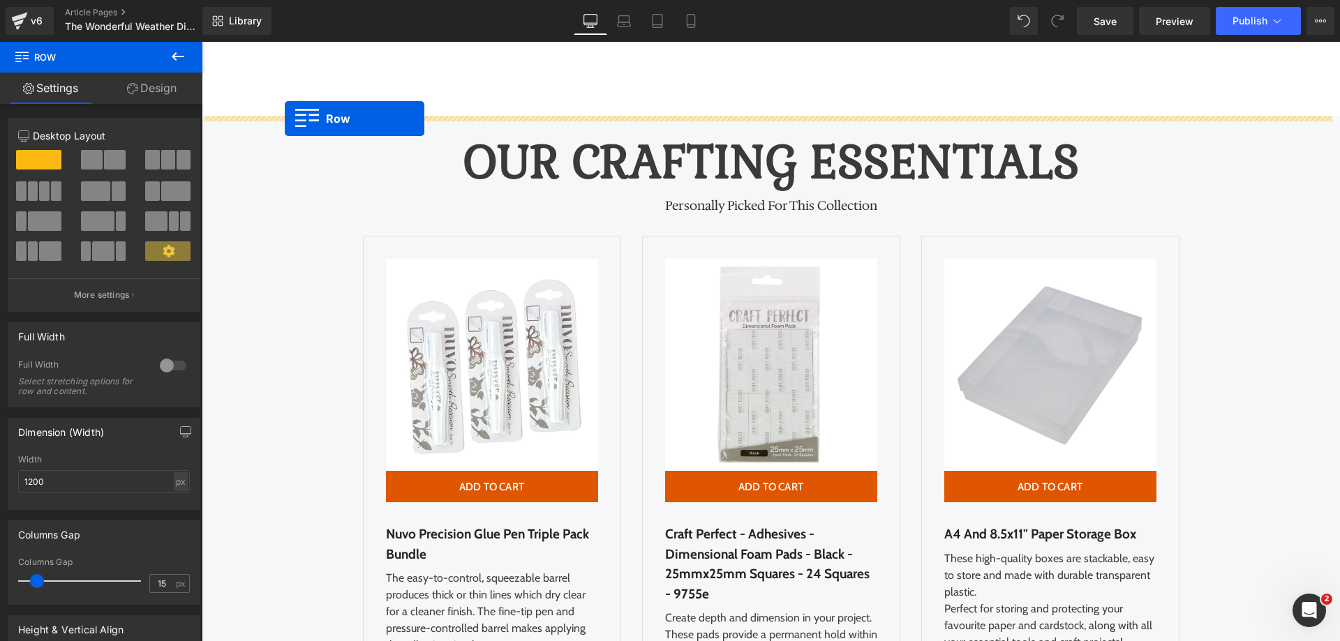
drag, startPoint x: 360, startPoint y: 88, endPoint x: 285, endPoint y: 120, distance: 81.3
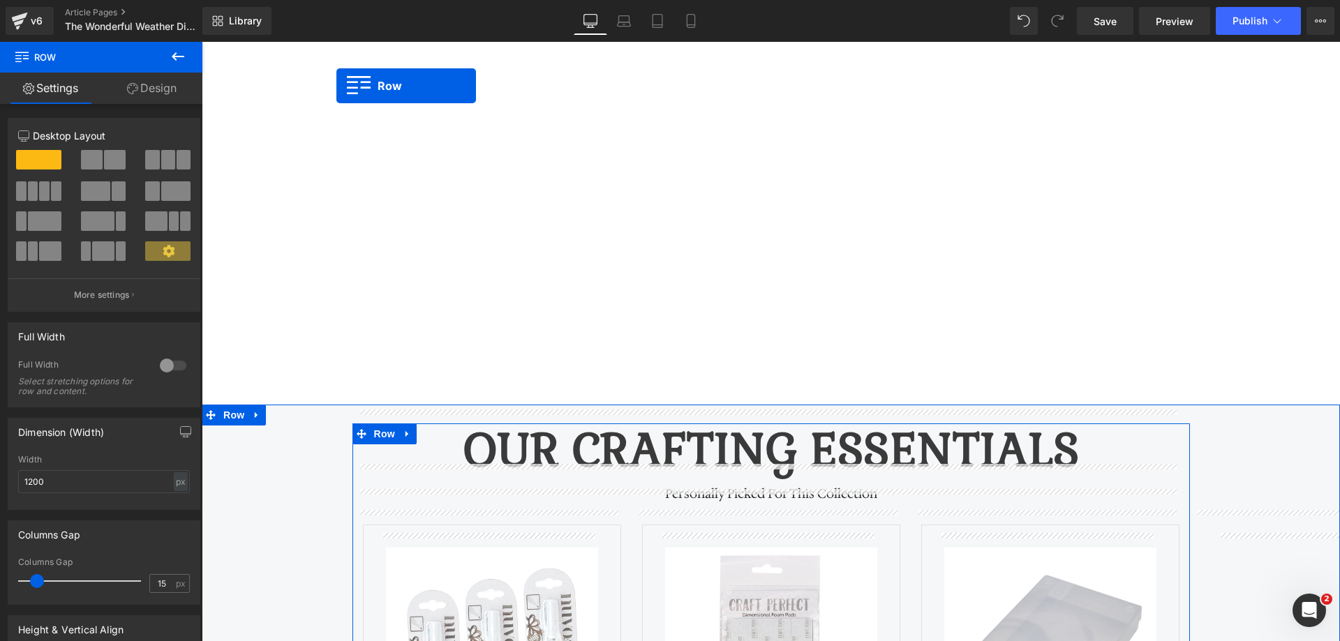
scroll to position [2373, 0]
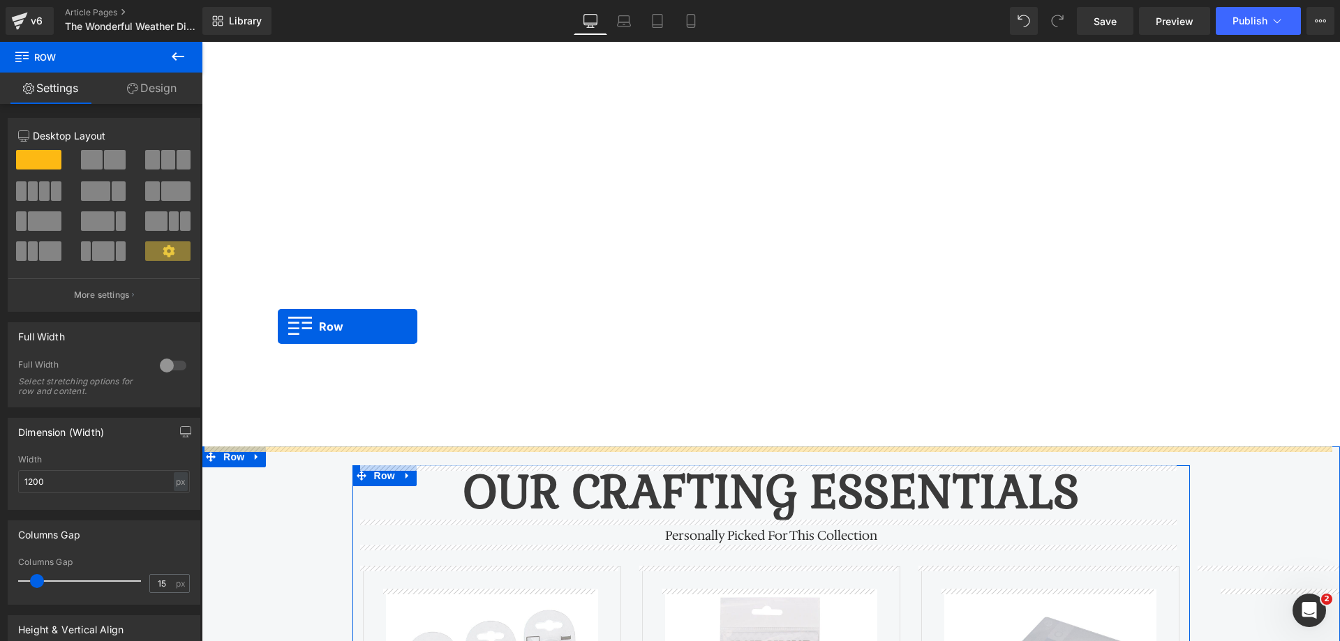
drag, startPoint x: 362, startPoint y: 47, endPoint x: 278, endPoint y: 325, distance: 290.1
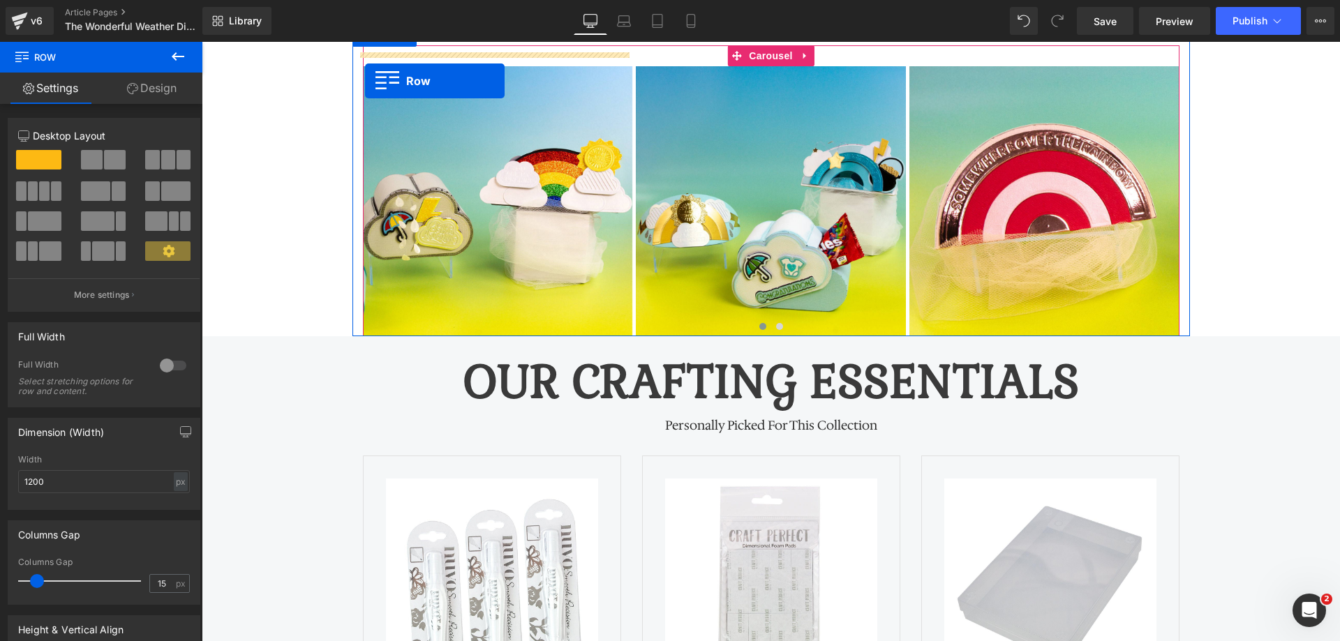
scroll to position [2766, 0]
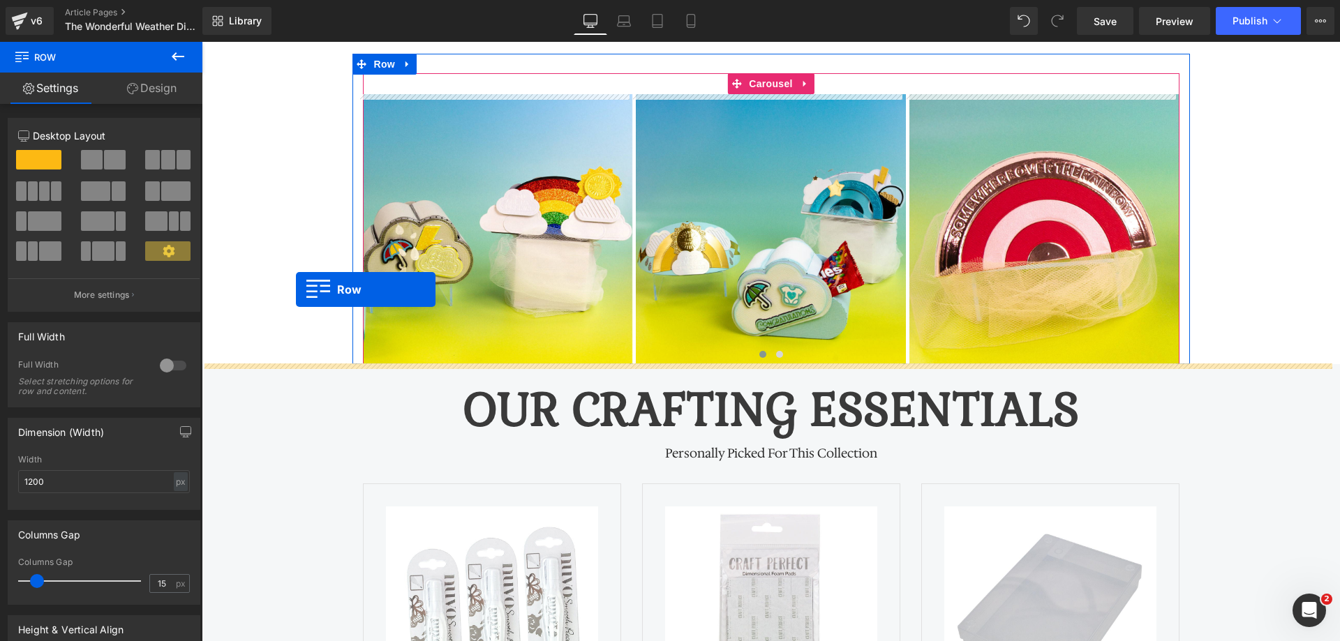
drag, startPoint x: 232, startPoint y: 143, endPoint x: 296, endPoint y: 290, distance: 160.0
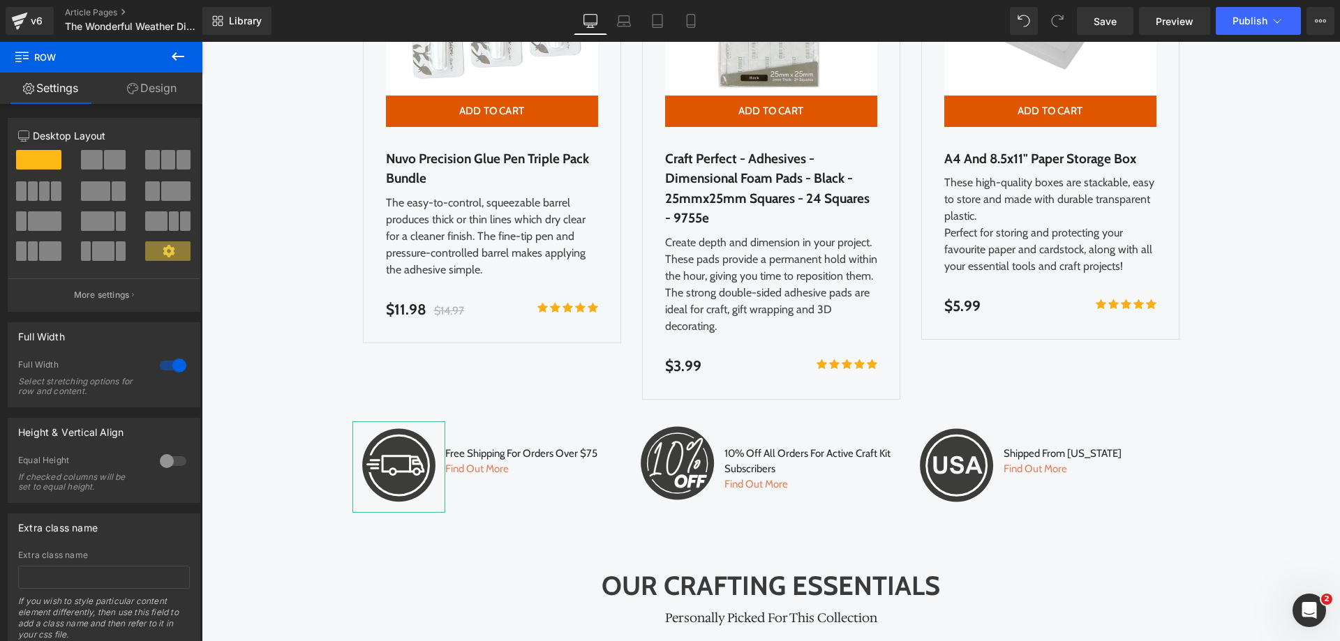
scroll to position [4178, 0]
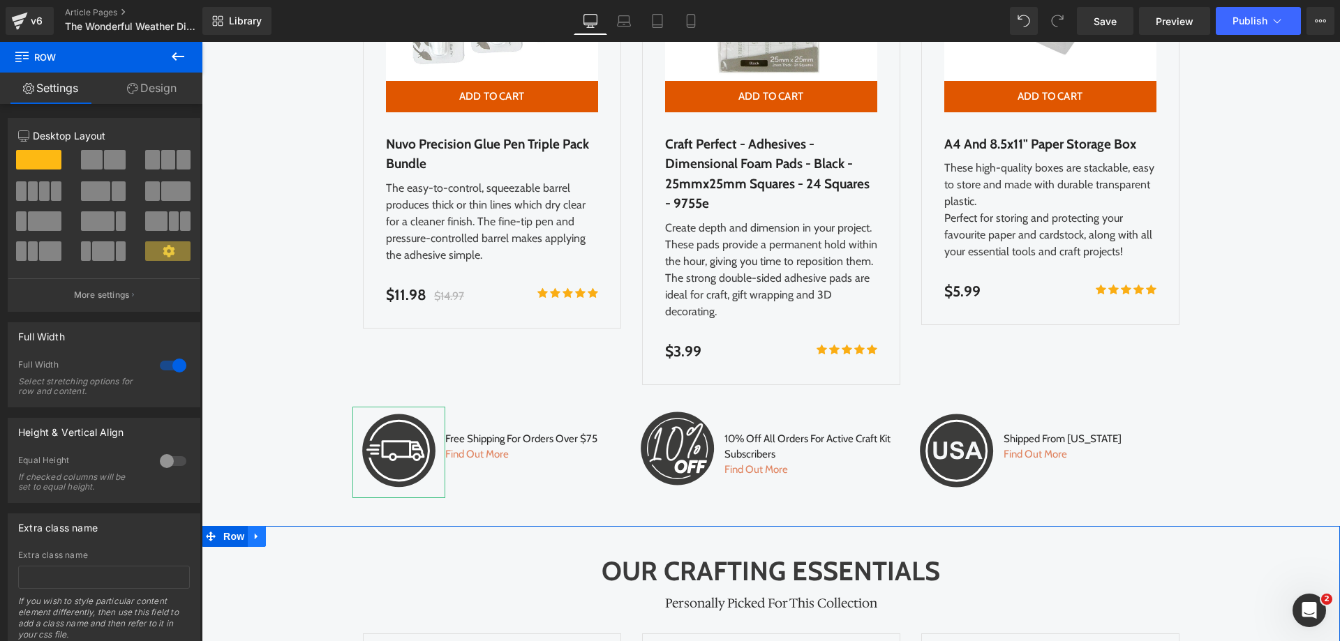
click at [252, 534] on icon at bounding box center [257, 537] width 10 height 10
click at [288, 540] on icon at bounding box center [293, 537] width 10 height 10
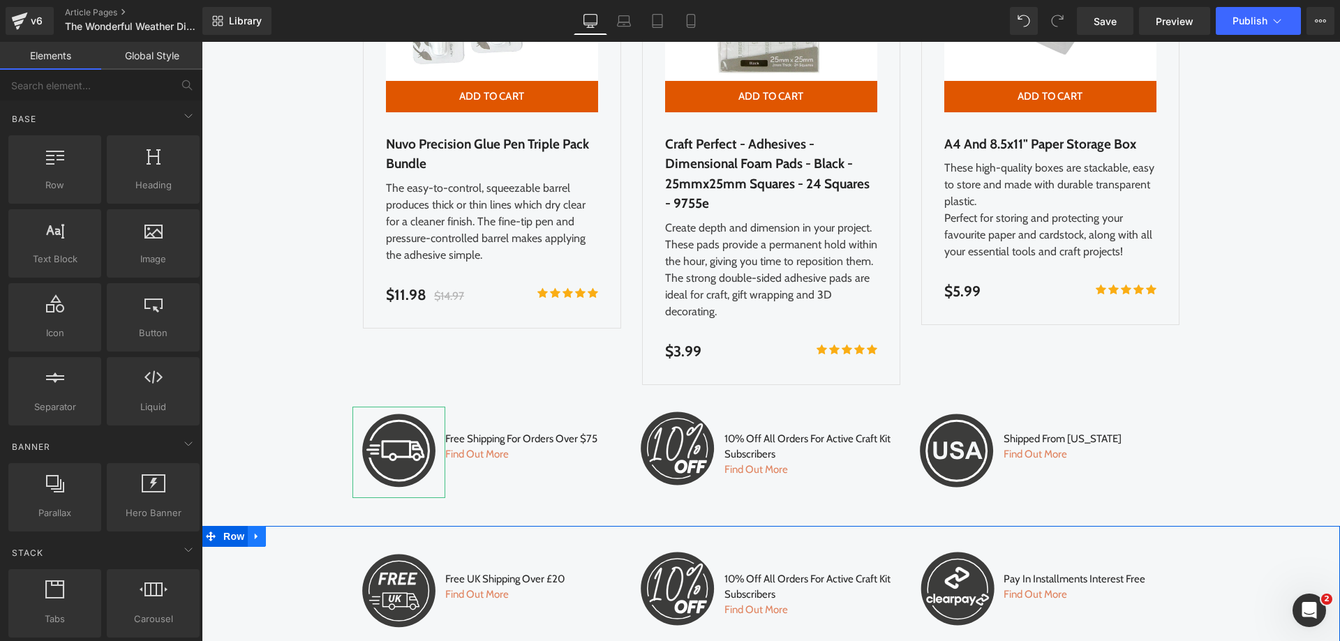
click at [252, 536] on icon at bounding box center [257, 537] width 10 height 10
click at [288, 537] on icon at bounding box center [293, 537] width 10 height 10
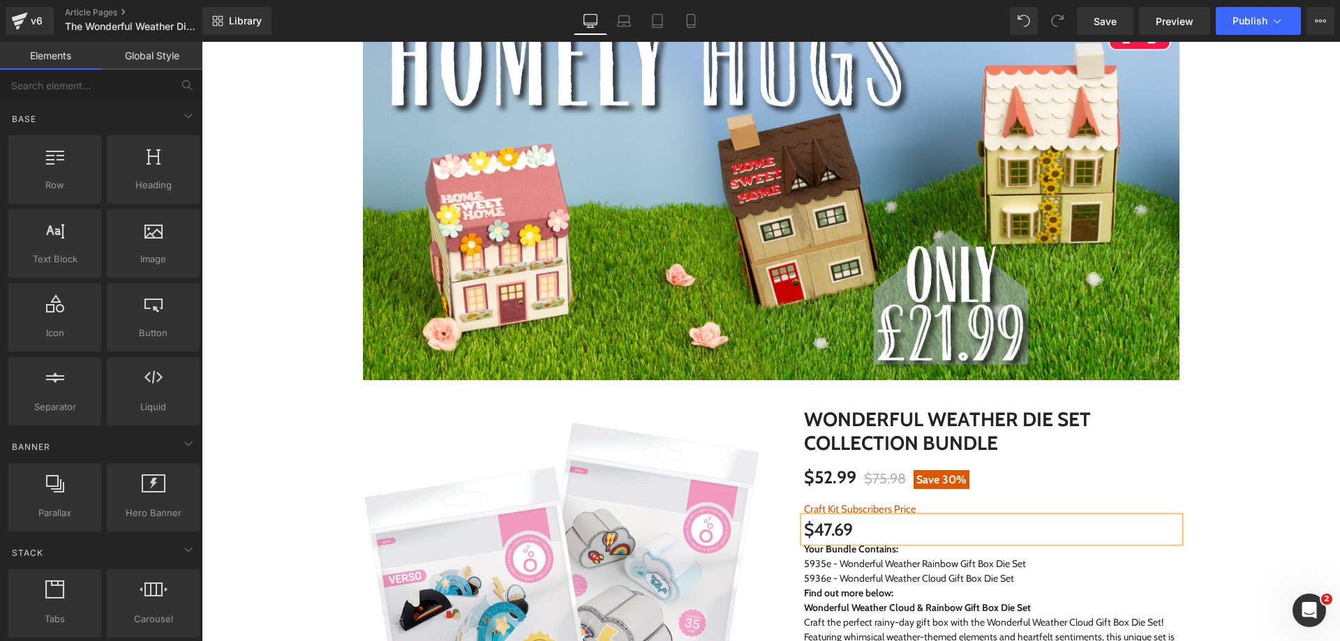
scroll to position [0, 0]
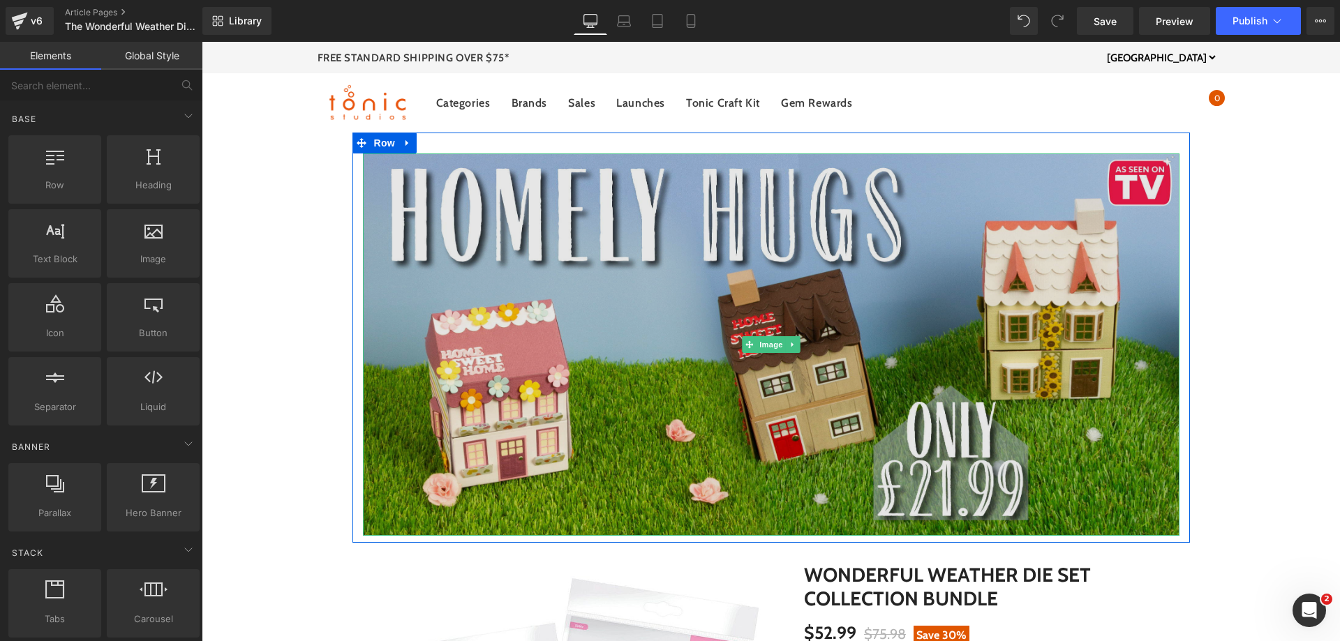
click at [805, 200] on img at bounding box center [771, 345] width 817 height 382
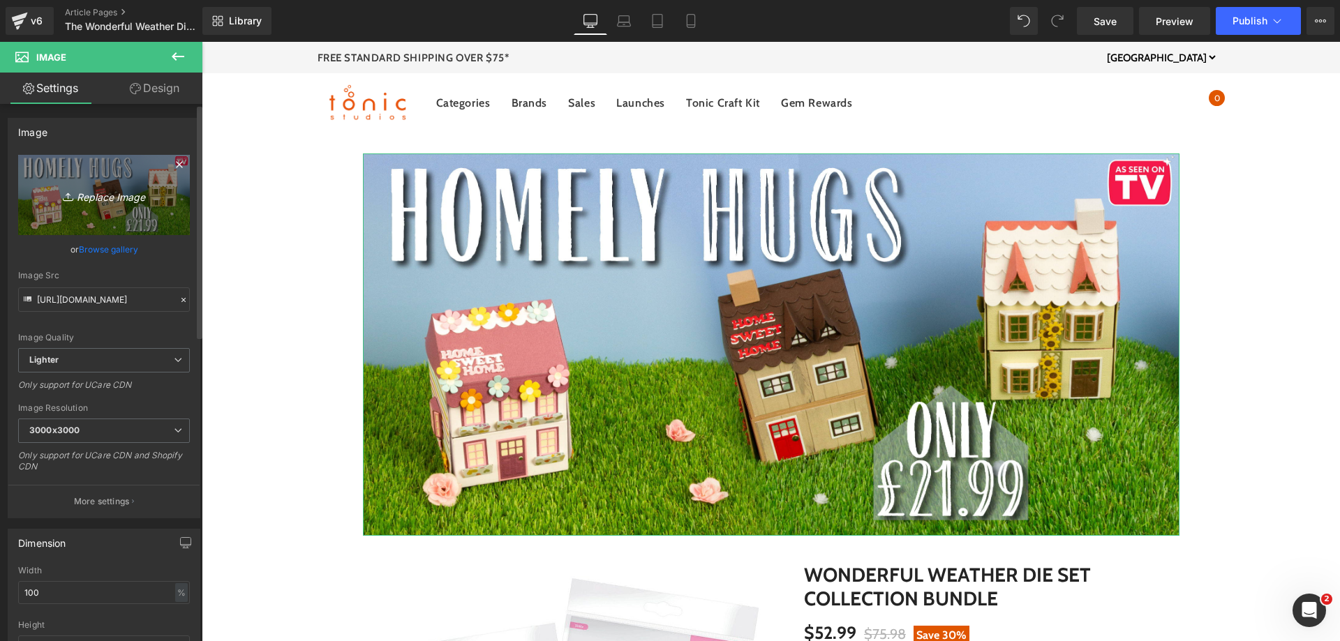
click at [112, 207] on link "Replace Image" at bounding box center [104, 195] width 172 height 80
type input "C:\fakepath\US Wonderful Weather Banner_Top.jpg"
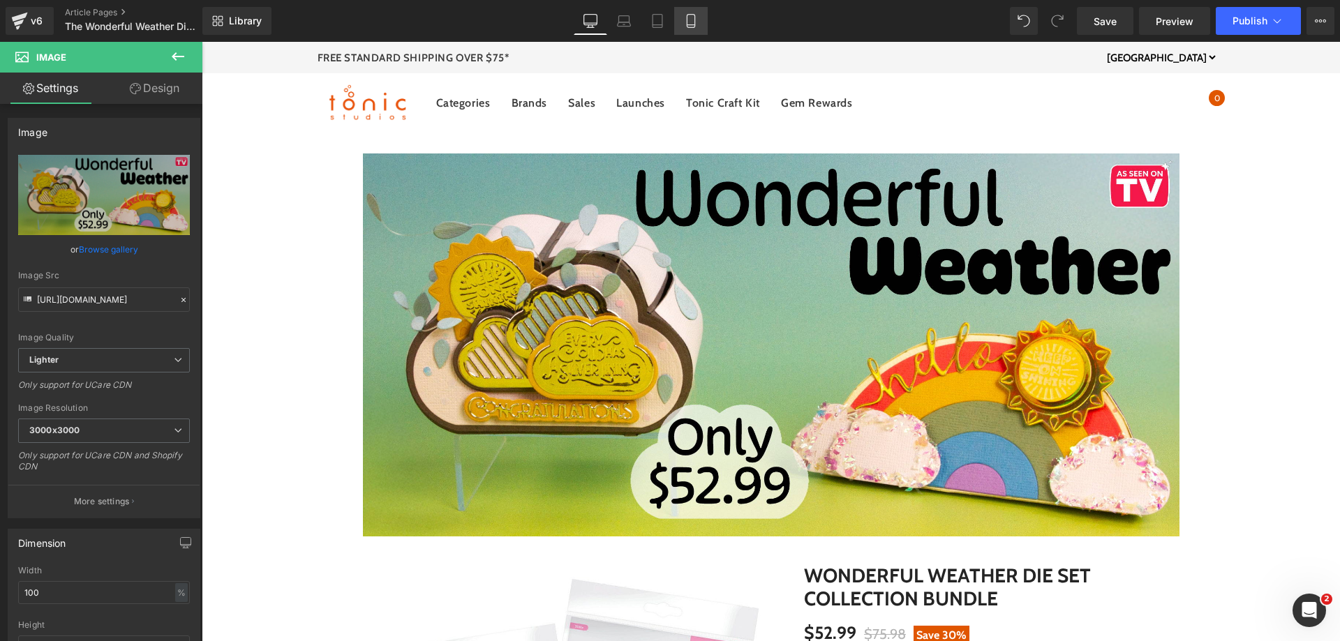
click at [691, 22] on icon at bounding box center [691, 21] width 14 height 14
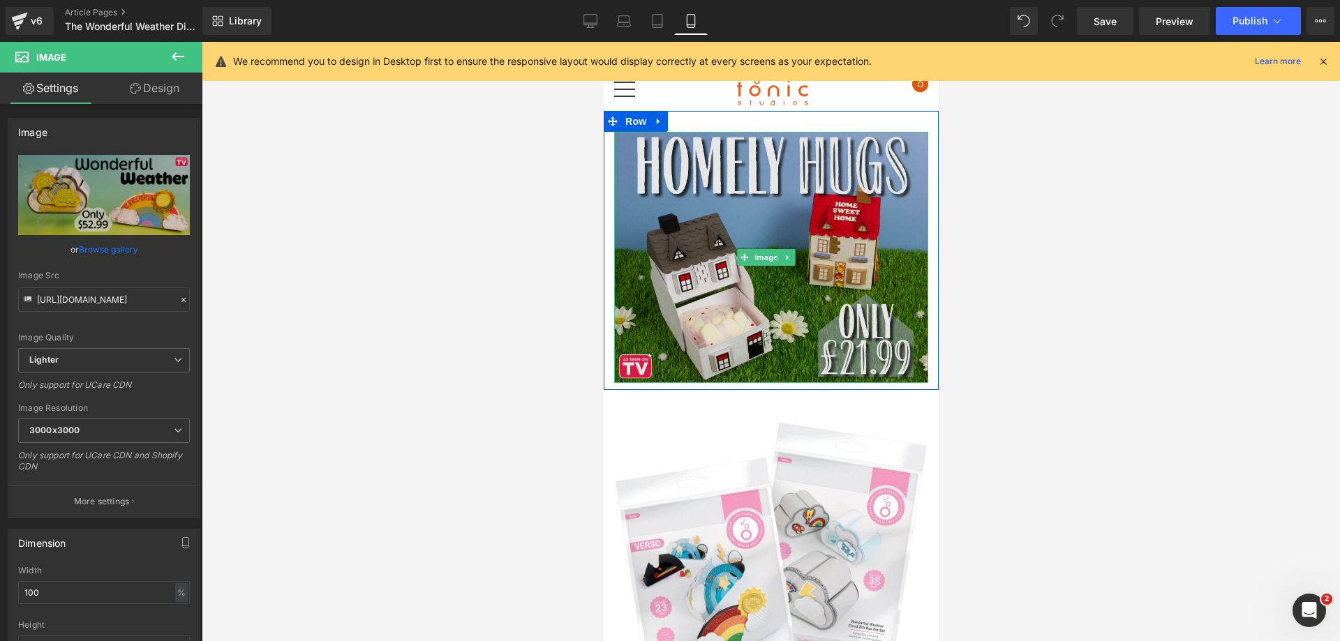
click at [718, 195] on img at bounding box center [770, 257] width 314 height 251
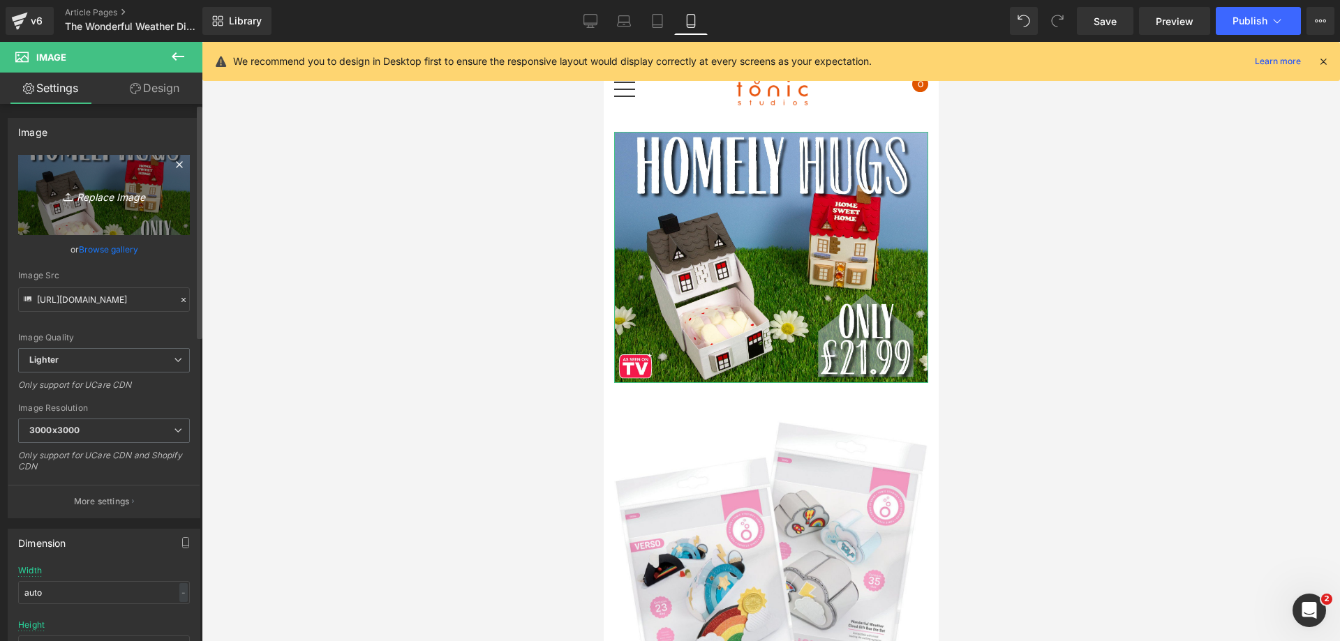
click at [125, 189] on icon "Replace Image" at bounding box center [104, 194] width 112 height 17
type input "C:\fakepath\US Wonderful Weather Banner_Mobile Top.jpg"
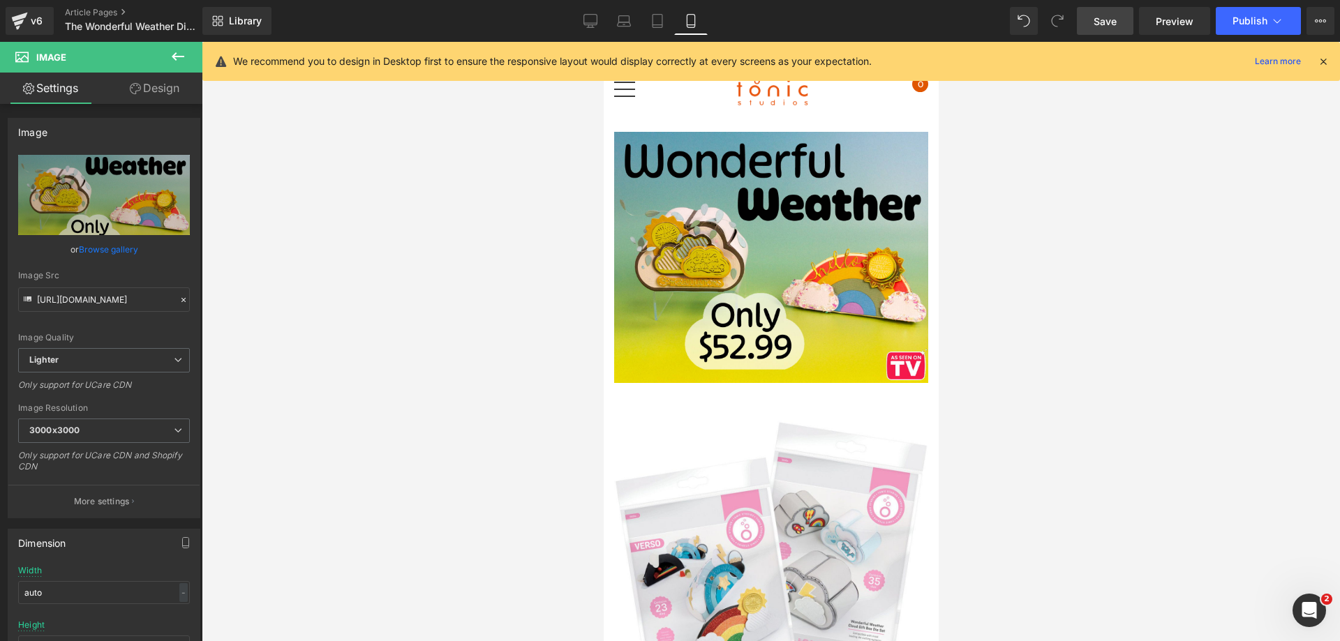
click at [1106, 22] on span "Save" at bounding box center [1105, 21] width 23 height 15
